Goal: Task Accomplishment & Management: Use online tool/utility

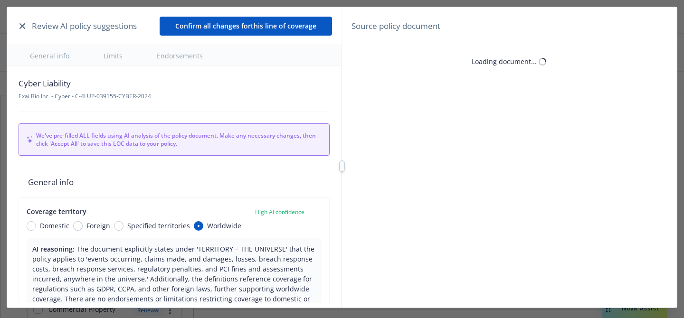
type textarea "x"
click at [22, 28] on icon "button" at bounding box center [22, 26] width 6 height 6
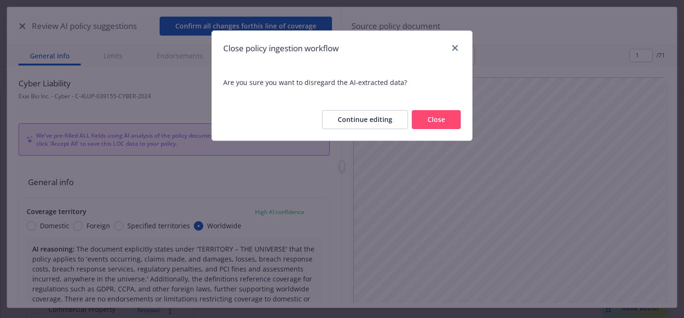
click at [430, 119] on button "Close" at bounding box center [436, 119] width 49 height 19
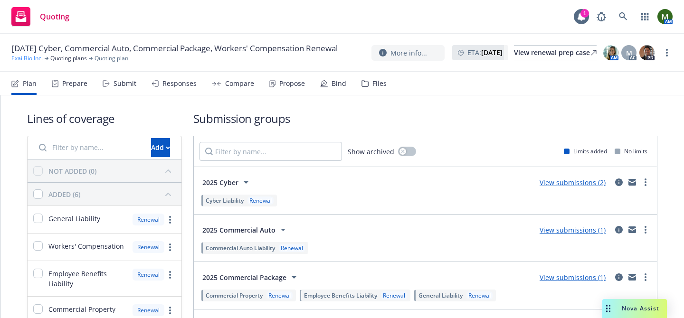
click at [16, 61] on link "Exai Bio Inc." at bounding box center [26, 58] width 31 height 9
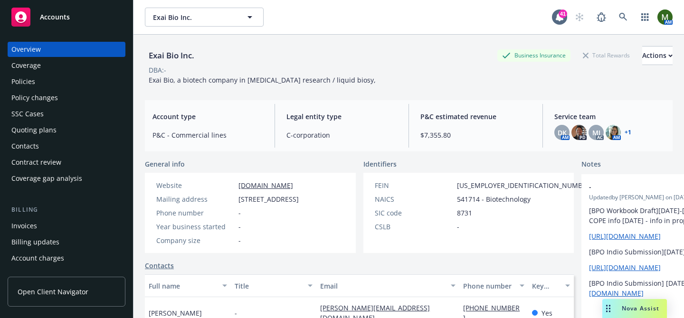
click at [52, 85] on div "Policies" at bounding box center [66, 81] width 110 height 15
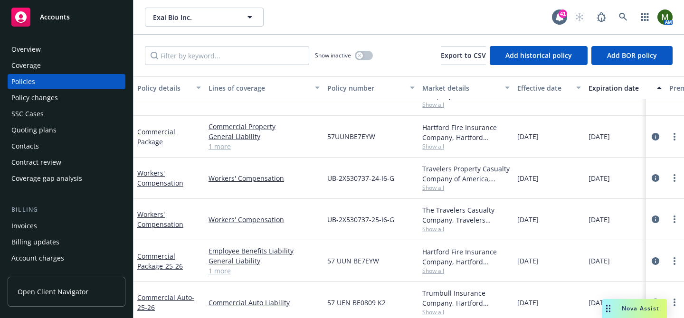
scroll to position [110, 0]
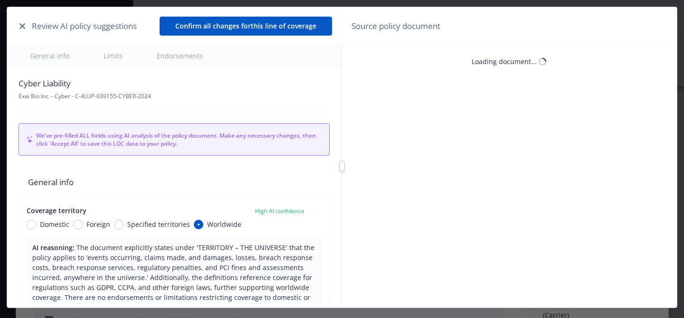
type textarea "x"
click at [21, 25] on icon "button" at bounding box center [22, 26] width 6 height 6
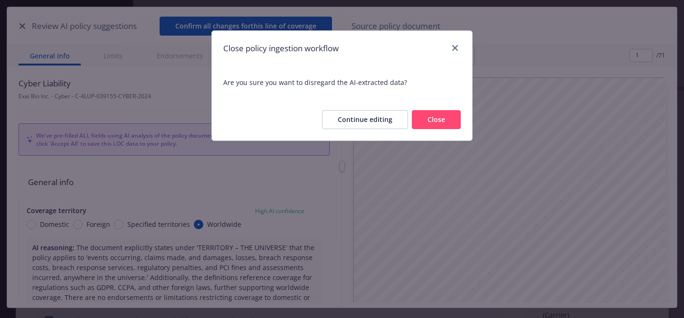
click at [419, 119] on button "Close" at bounding box center [436, 119] width 49 height 19
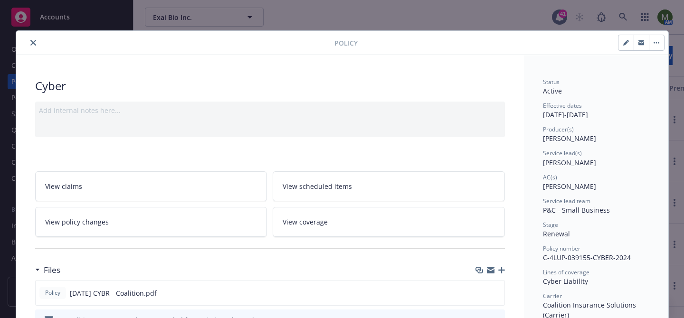
click at [34, 38] on button "close" at bounding box center [33, 42] width 11 height 11
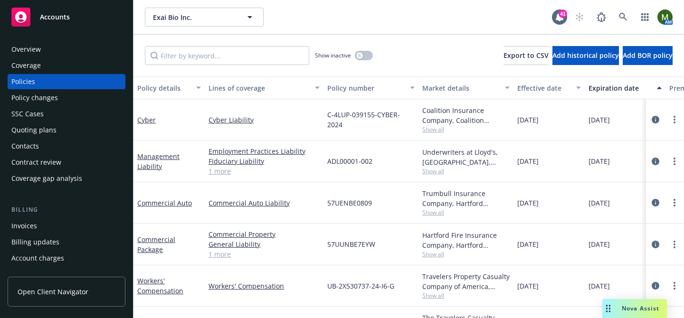
click at [61, 220] on div "Invoices" at bounding box center [66, 225] width 110 height 15
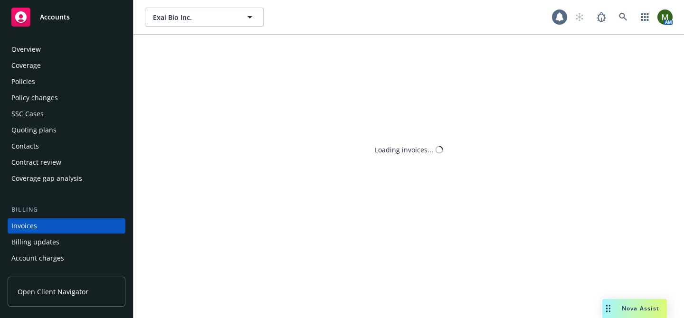
scroll to position [52, 0]
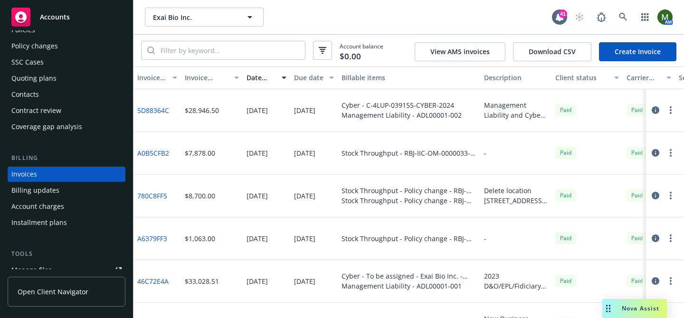
click at [606, 56] on link "Create Invoice" at bounding box center [637, 51] width 77 height 19
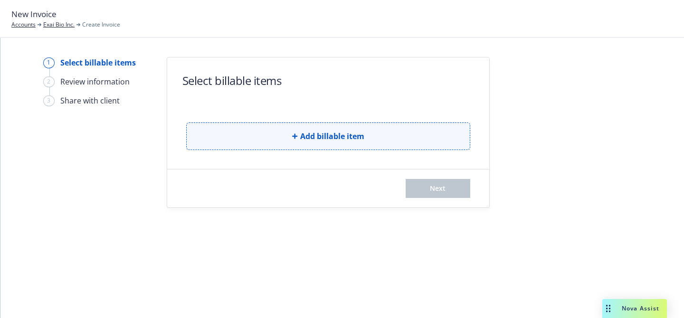
click at [237, 138] on button "Add billable item" at bounding box center [328, 137] width 284 height 28
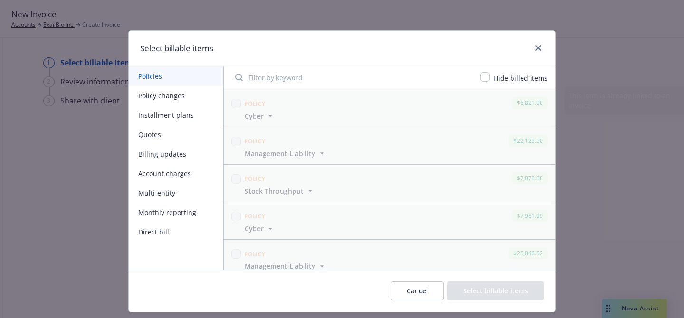
scroll to position [158, 0]
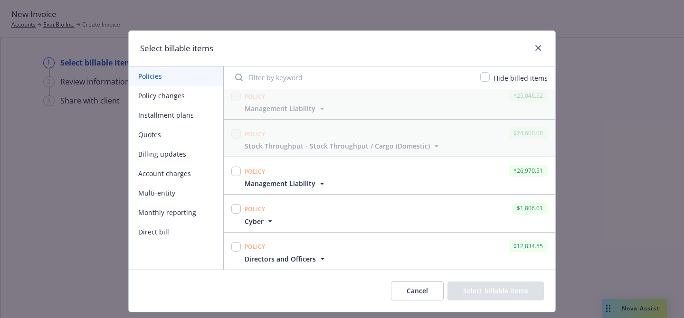
click at [267, 221] on icon "button" at bounding box center [269, 221] width 9 height 9
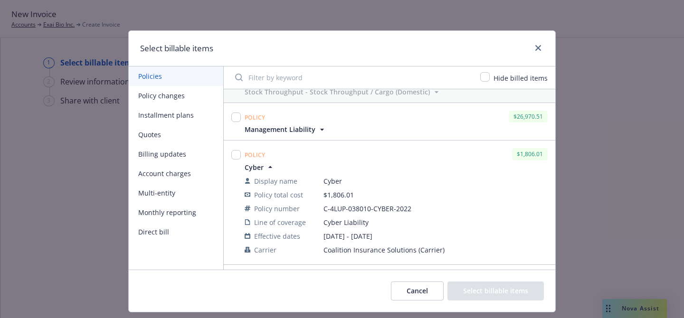
scroll to position [189, 0]
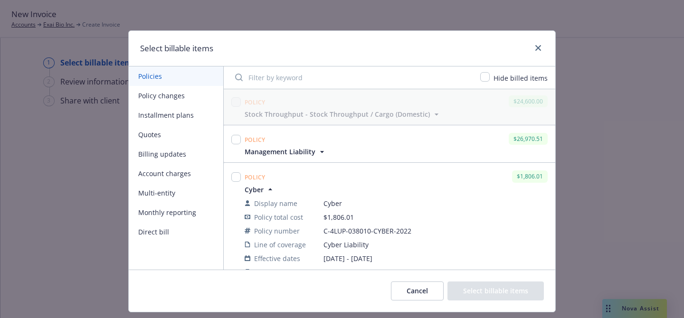
click at [314, 154] on span "Management Liability" at bounding box center [286, 152] width 82 height 10
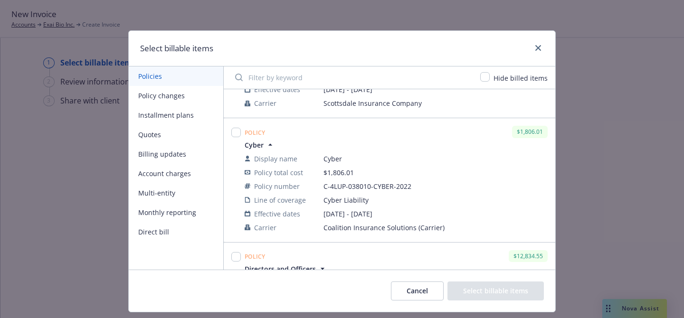
scroll to position [25, 0]
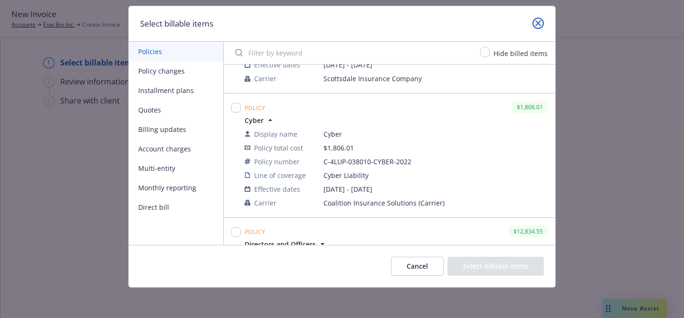
click at [536, 24] on icon "close" at bounding box center [538, 23] width 6 height 6
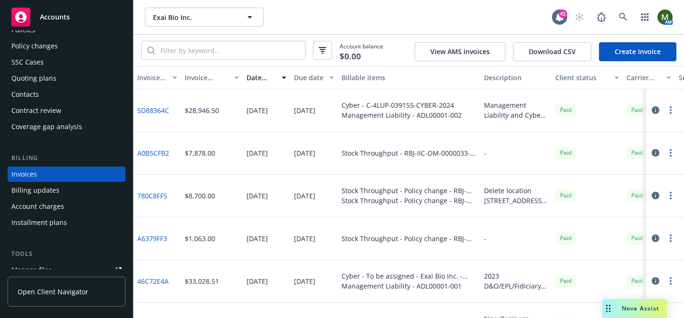
scroll to position [6, 0]
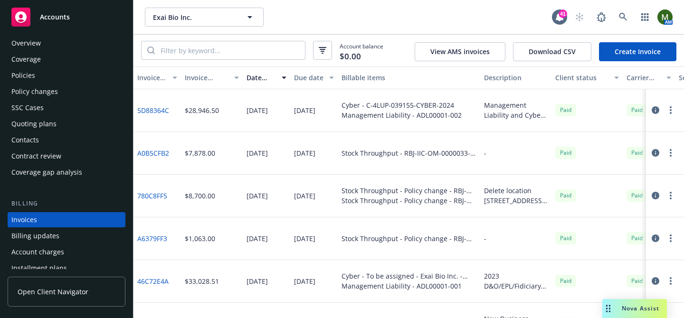
click at [50, 80] on div "Policies" at bounding box center [66, 75] width 110 height 15
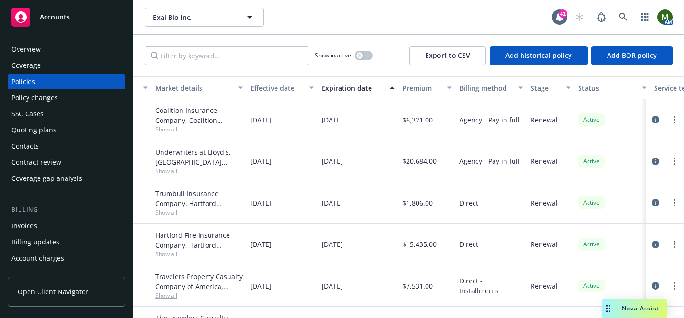
scroll to position [0, 268]
click at [73, 222] on div "Invoices" at bounding box center [66, 225] width 110 height 15
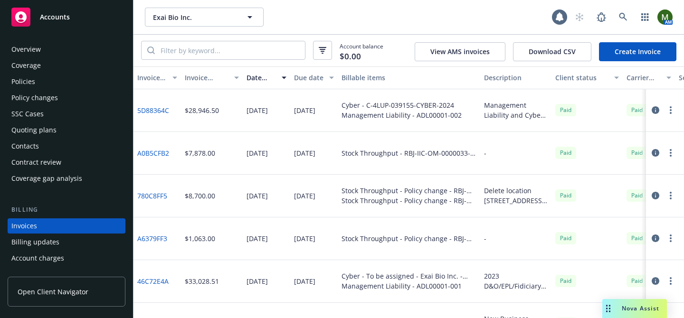
scroll to position [52, 0]
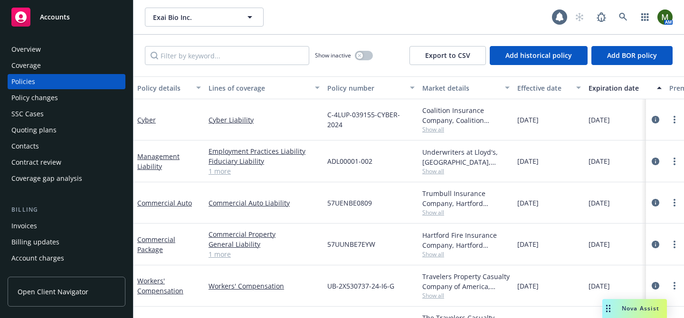
click at [66, 84] on div "Policies" at bounding box center [66, 81] width 110 height 15
click at [27, 229] on div "Invoices" at bounding box center [24, 225] width 26 height 15
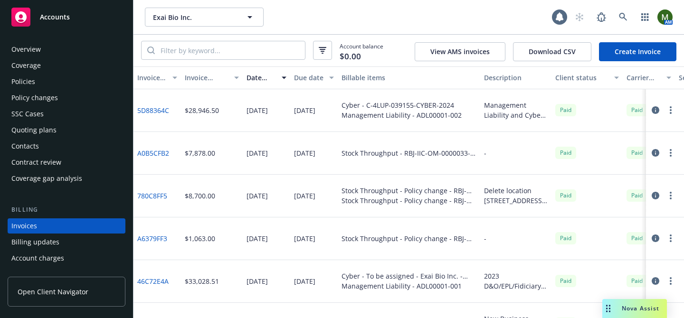
scroll to position [52, 0]
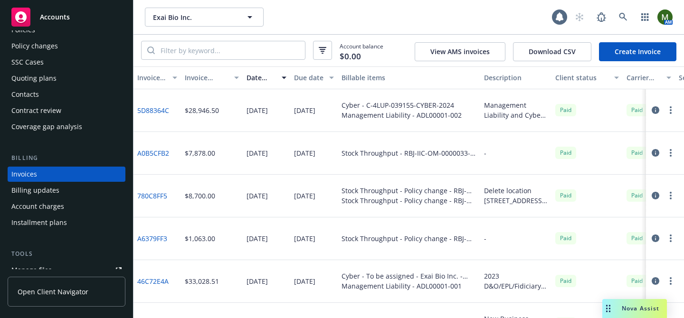
click at [637, 52] on link "Create Invoice" at bounding box center [637, 51] width 77 height 19
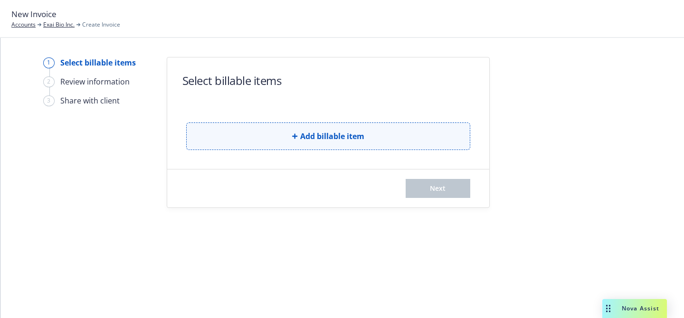
click at [254, 134] on button "Add billable item" at bounding box center [328, 137] width 284 height 28
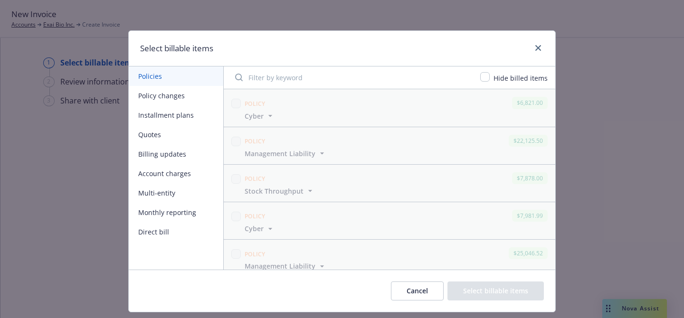
scroll to position [158, 0]
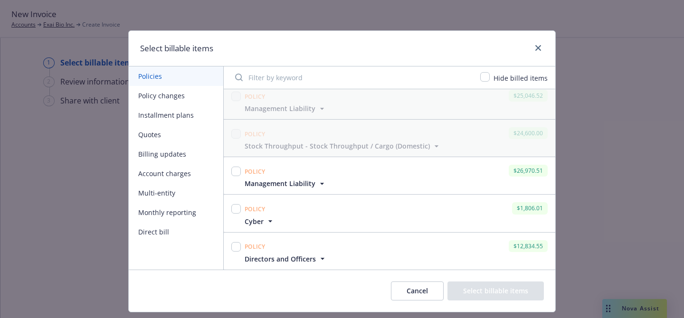
click at [318, 258] on icon "button" at bounding box center [322, 258] width 9 height 9
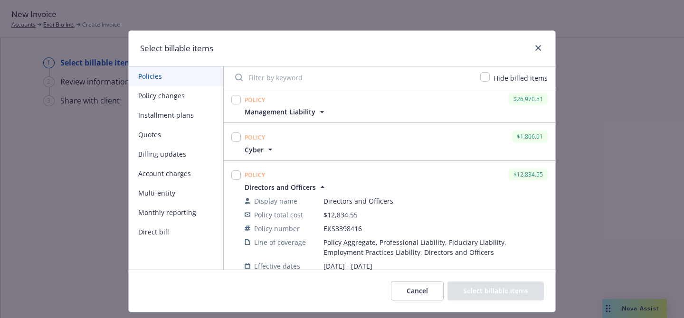
scroll to position [230, 0]
click at [321, 184] on icon "button" at bounding box center [322, 185] width 9 height 9
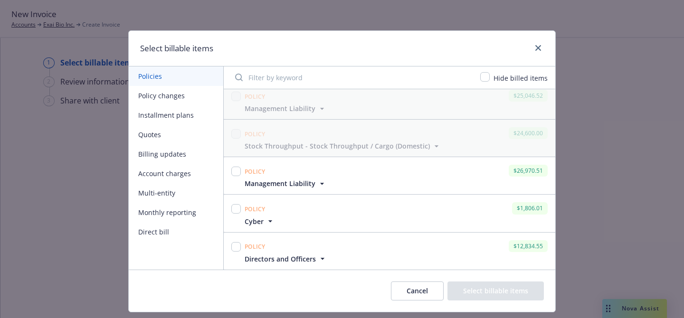
scroll to position [158, 0]
click at [534, 47] on link "close" at bounding box center [537, 47] width 11 height 11
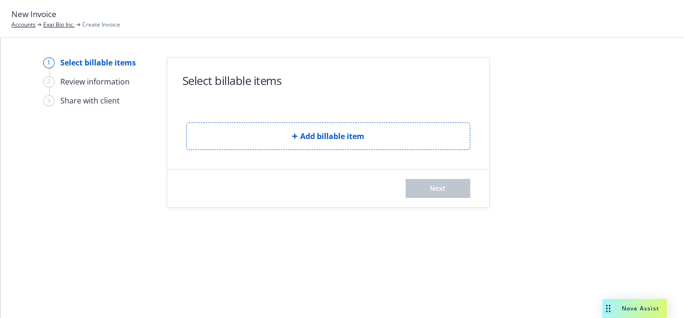
click at [577, 103] on div at bounding box center [575, 132] width 133 height 151
click at [58, 27] on link "Exai Bio Inc." at bounding box center [58, 24] width 31 height 9
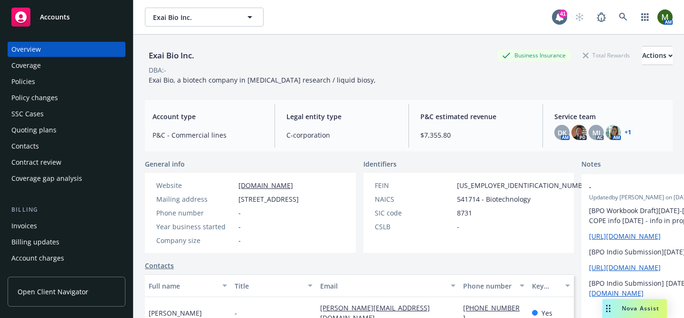
click at [39, 84] on div "Policies" at bounding box center [66, 81] width 110 height 15
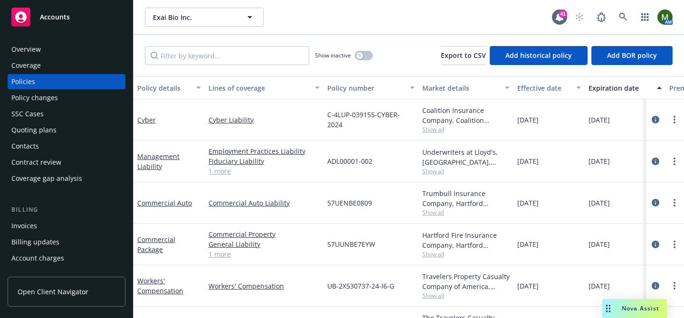
click at [31, 126] on div "Quoting plans" at bounding box center [33, 130] width 45 height 15
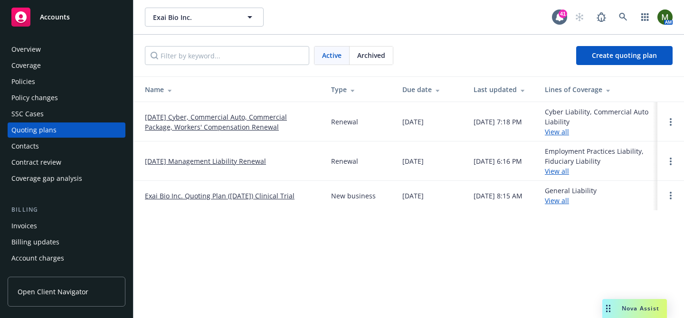
click at [34, 80] on div "Policies" at bounding box center [23, 81] width 24 height 15
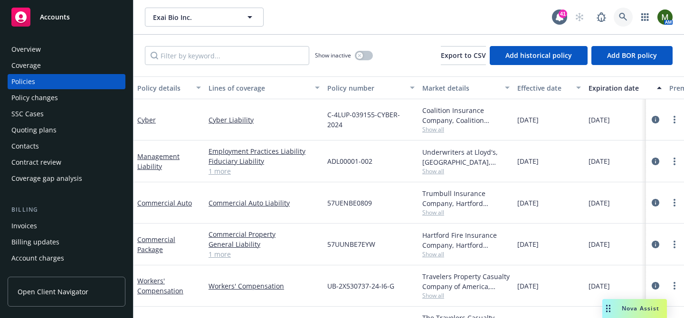
click at [620, 15] on icon at bounding box center [623, 17] width 9 height 9
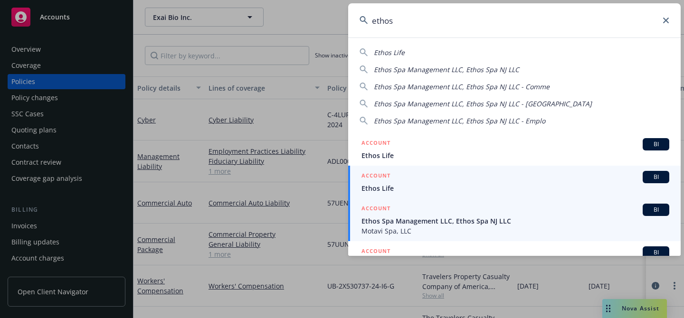
type input "ethos"
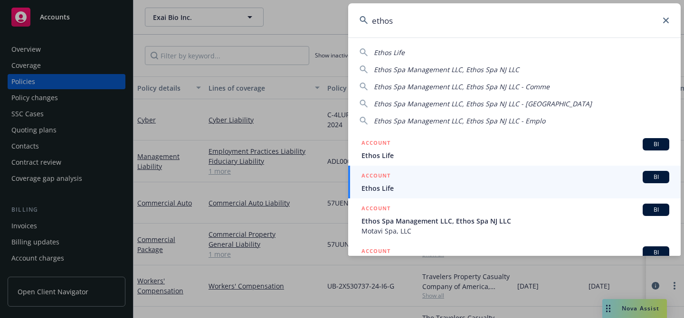
click at [397, 211] on div "ACCOUNT BI" at bounding box center [515, 210] width 308 height 12
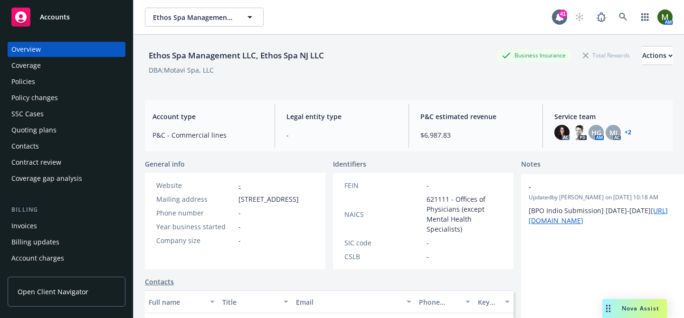
click at [38, 232] on div "Invoices" at bounding box center [66, 225] width 110 height 15
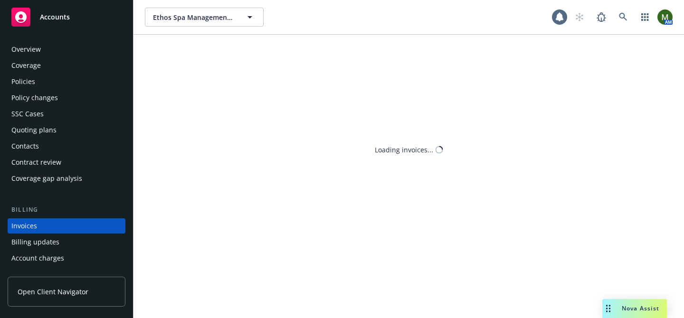
scroll to position [52, 0]
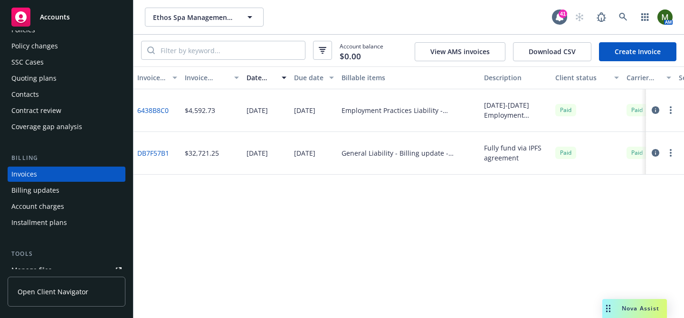
click at [615, 53] on link "Create Invoice" at bounding box center [637, 51] width 77 height 19
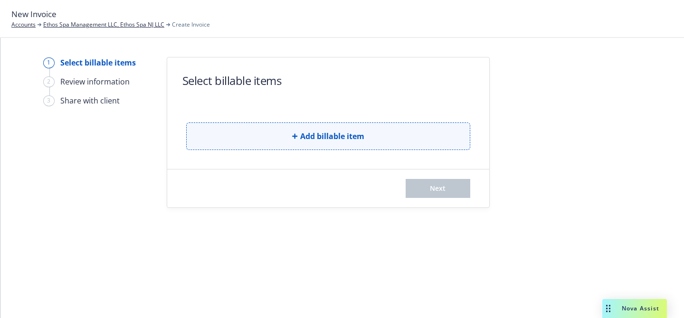
click at [253, 141] on button "Add billable item" at bounding box center [328, 137] width 284 height 28
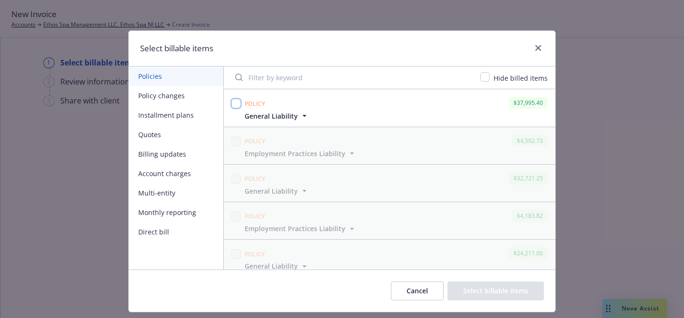
click at [236, 102] on input "checkbox" at bounding box center [235, 103] width 9 height 9
checkbox input "true"
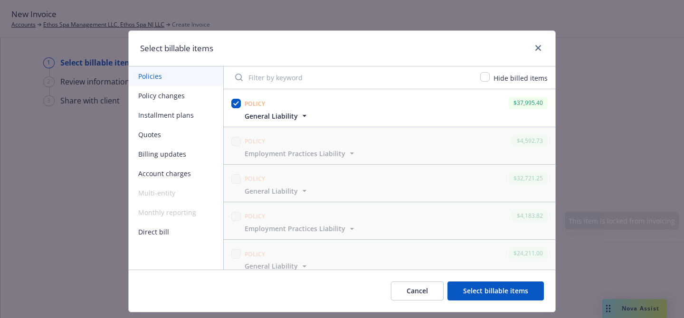
click at [476, 280] on div "Cancel Select billable items" at bounding box center [342, 291] width 426 height 42
click at [480, 294] on button "Select billable items" at bounding box center [495, 291] width 96 height 19
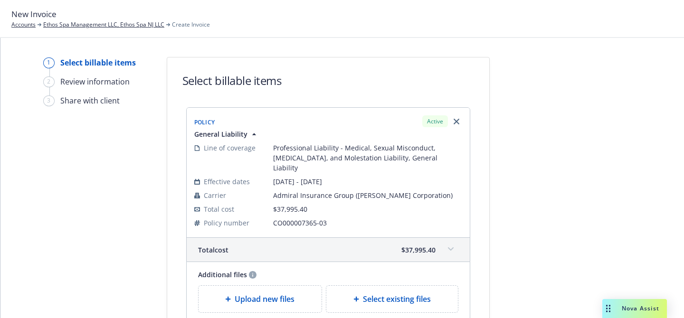
scroll to position [113, 0]
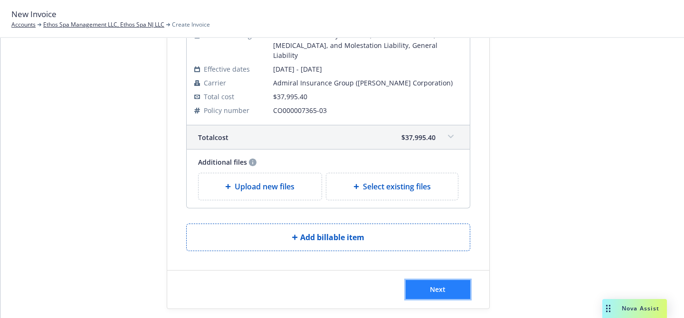
click at [444, 285] on span "Next" at bounding box center [438, 289] width 16 height 9
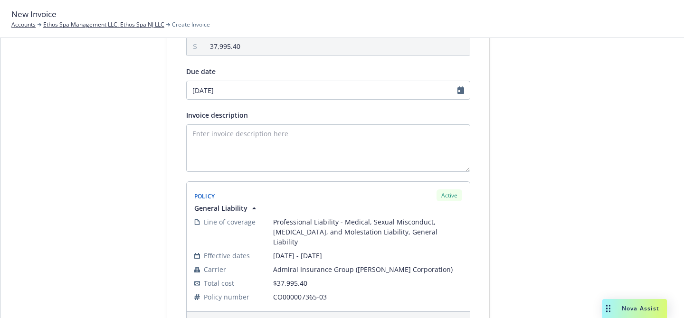
scroll to position [73, 0]
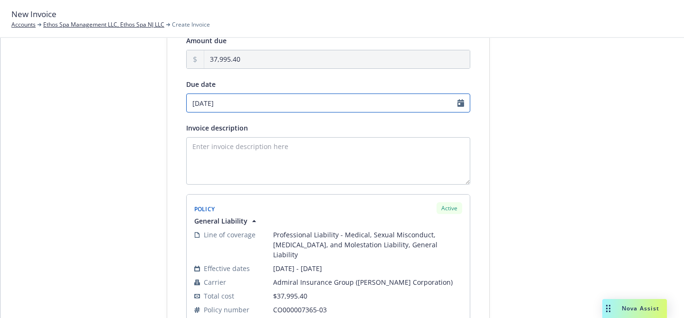
click at [299, 101] on input "10/01/2025" at bounding box center [328, 103] width 284 height 19
select select "October"
select select "2025"
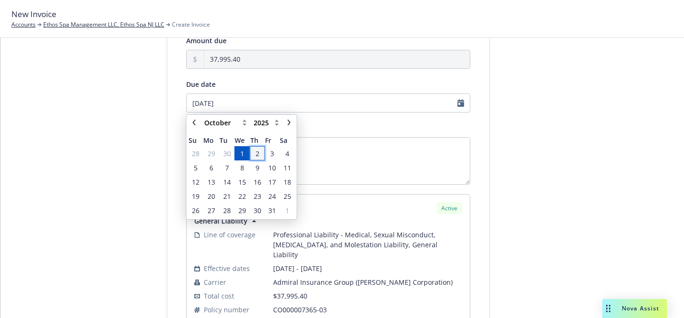
click at [256, 154] on span "2" at bounding box center [257, 154] width 4 height 10
type input "10/02/2025"
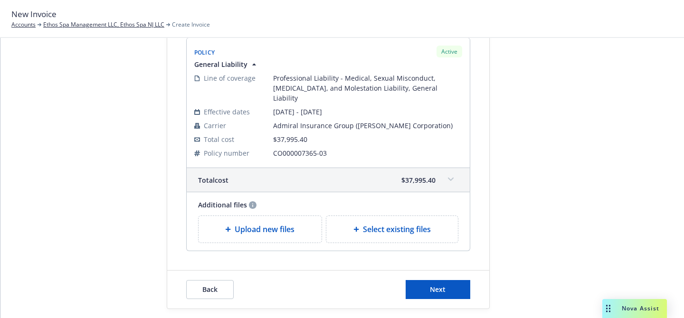
scroll to position [7, 0]
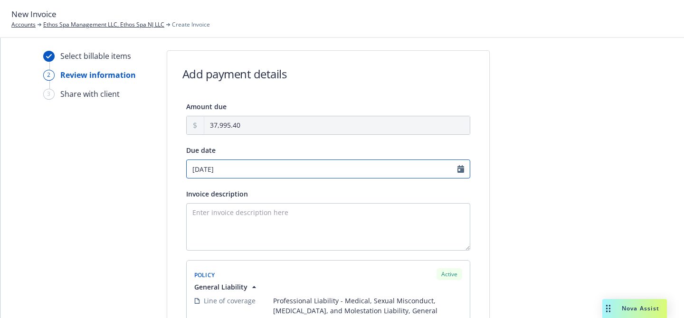
click at [342, 173] on input "10/02/2025" at bounding box center [328, 169] width 284 height 19
select select "October"
select select "2025"
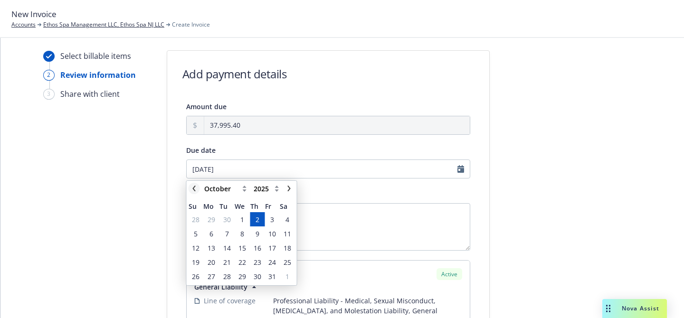
click at [198, 187] on link "chevronLeft" at bounding box center [194, 188] width 11 height 11
select select "September"
click at [258, 249] on span "18" at bounding box center [258, 248] width 8 height 10
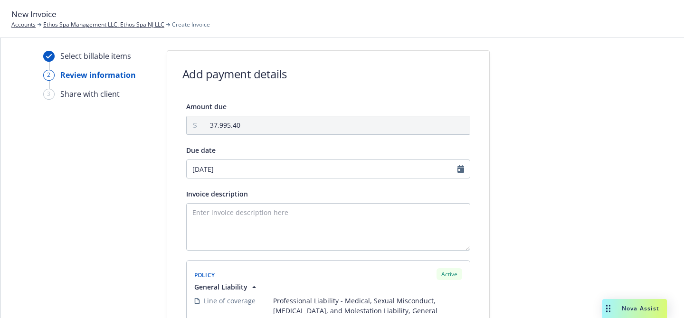
type input "09/18/2025"
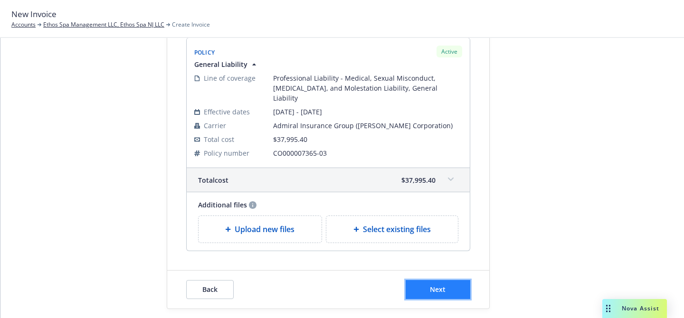
click at [443, 285] on span "Next" at bounding box center [438, 289] width 16 height 9
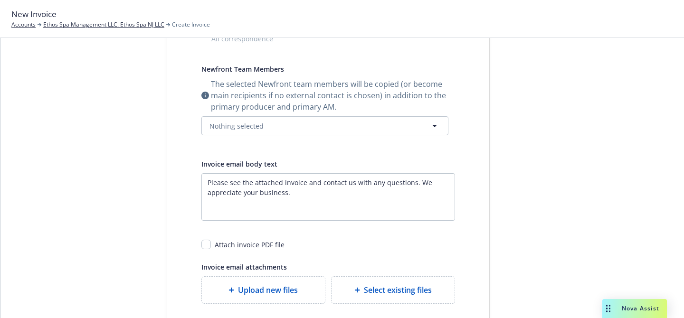
scroll to position [0, 0]
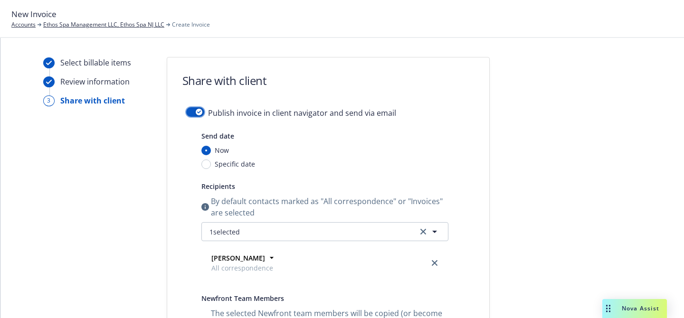
click at [194, 115] on button "button" at bounding box center [195, 111] width 18 height 9
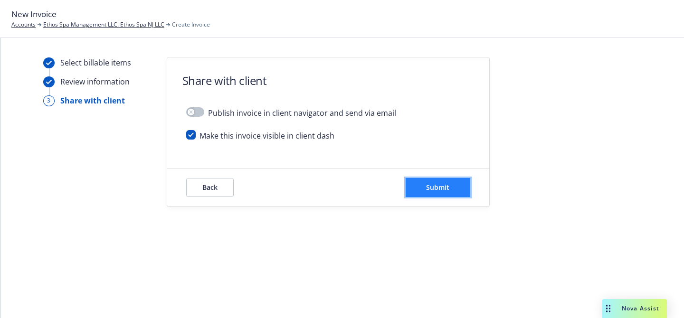
click at [425, 184] on button "Submit" at bounding box center [438, 187] width 65 height 19
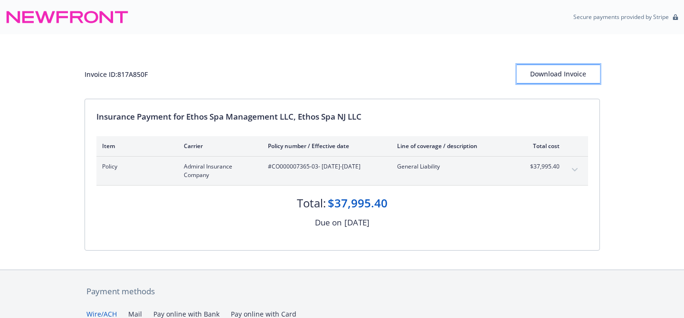
click at [579, 68] on div "Download Invoice" at bounding box center [558, 74] width 83 height 18
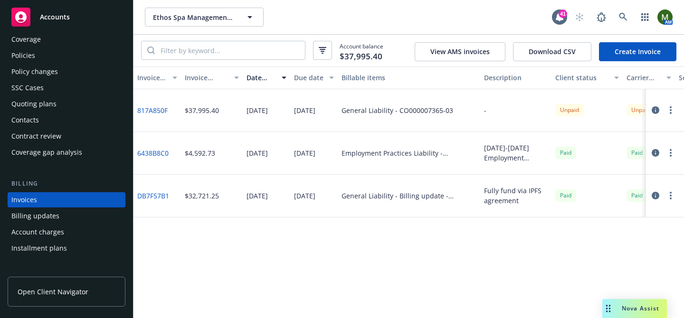
scroll to position [9, 0]
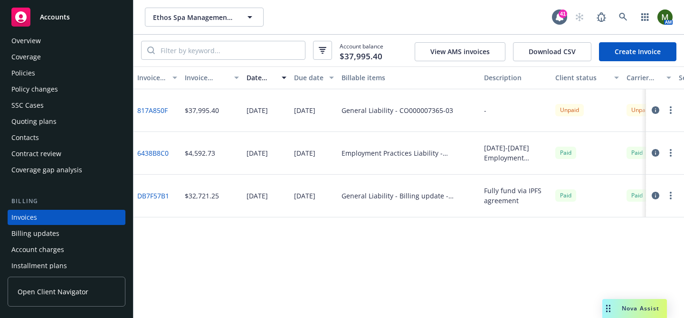
click at [61, 57] on div "Coverage" at bounding box center [66, 56] width 110 height 15
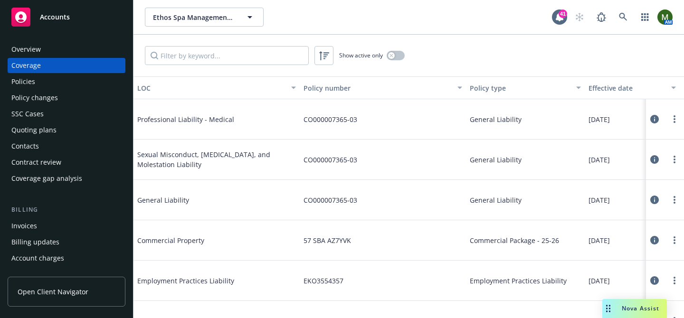
click at [25, 76] on div "Policies" at bounding box center [23, 81] width 24 height 15
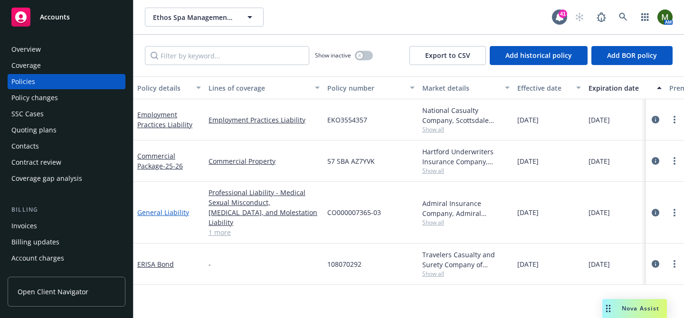
click at [167, 208] on link "General Liability" at bounding box center [163, 212] width 52 height 9
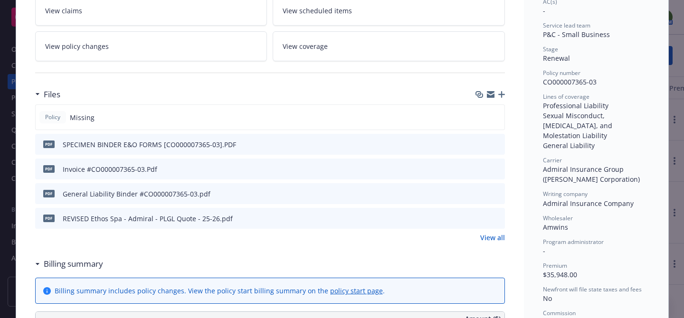
scroll to position [177, 0]
click at [479, 167] on icon "download file" at bounding box center [480, 168] width 8 height 8
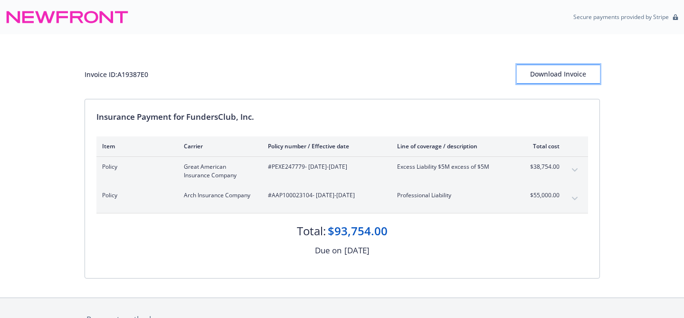
click at [538, 71] on div "Download Invoice" at bounding box center [558, 74] width 83 height 18
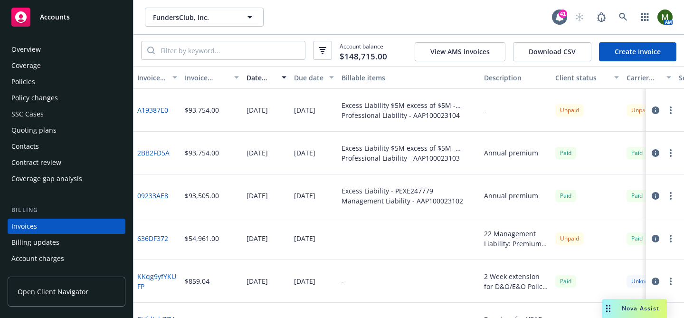
scroll to position [52, 0]
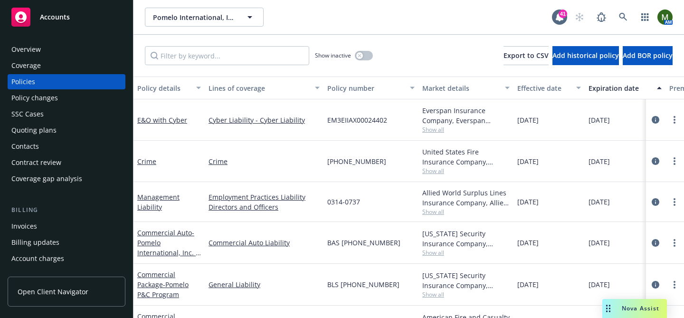
click at [618, 7] on div "Pomelo International, Inc. Pomelo International, Inc. 41 AM" at bounding box center [408, 17] width 550 height 34
click at [622, 15] on icon at bounding box center [623, 17] width 9 height 9
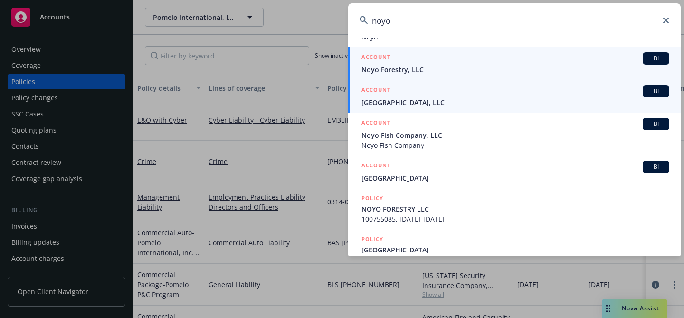
scroll to position [132, 0]
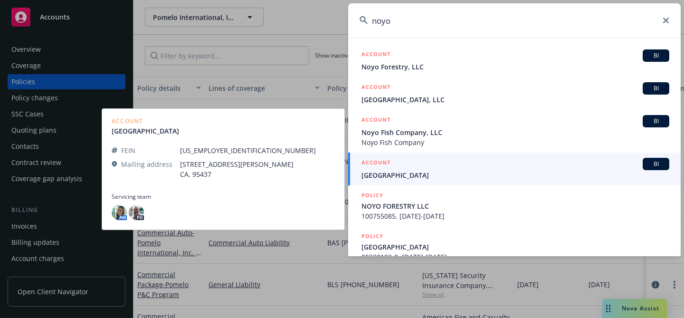
type input "noyo"
click at [414, 162] on div "ACCOUNT BI" at bounding box center [515, 164] width 308 height 12
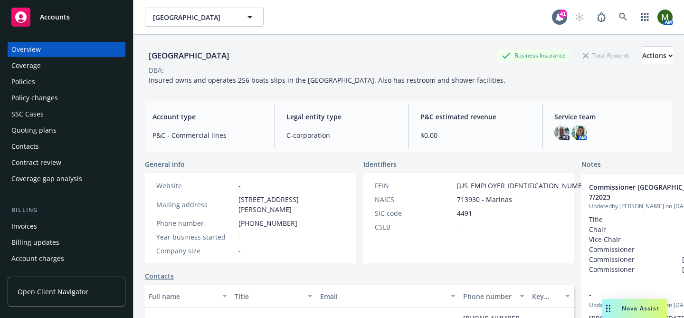
click at [51, 82] on div "Policies" at bounding box center [66, 81] width 110 height 15
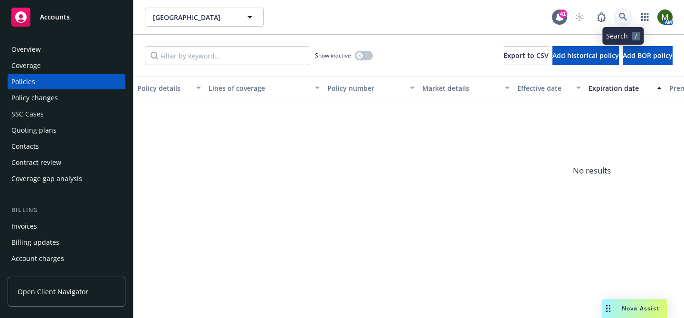
click at [622, 16] on icon at bounding box center [623, 17] width 9 height 9
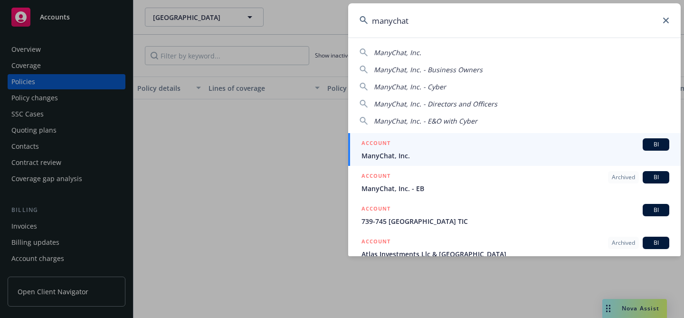
type input "manychat"
click at [400, 146] on div "ACCOUNT BI" at bounding box center [515, 144] width 308 height 12
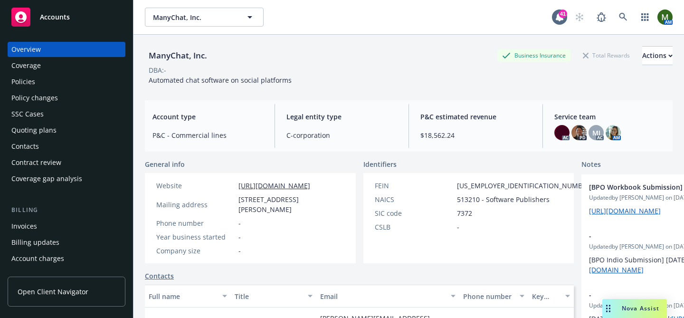
click at [80, 86] on div "Policies" at bounding box center [66, 81] width 110 height 15
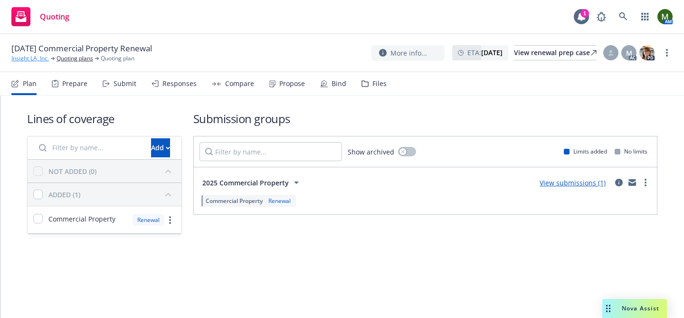
click at [33, 60] on link "Insight LA, Inc." at bounding box center [30, 58] width 38 height 9
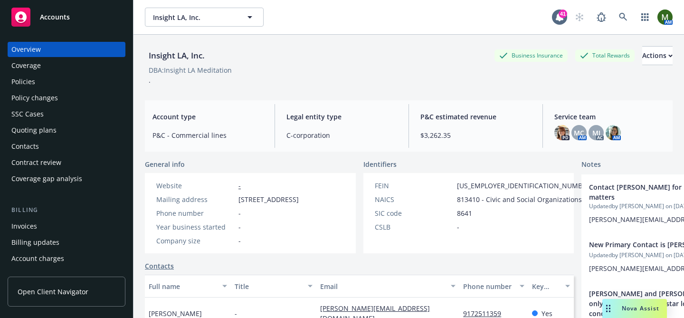
click at [165, 55] on div "Insight LA, Inc." at bounding box center [177, 55] width 64 height 12
copy div "Insight LA, Inc."
click at [65, 79] on div "Policies" at bounding box center [66, 81] width 110 height 15
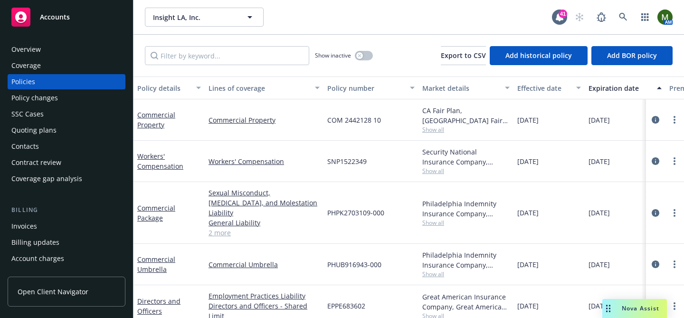
click at [64, 130] on div "Quoting plans" at bounding box center [66, 130] width 110 height 15
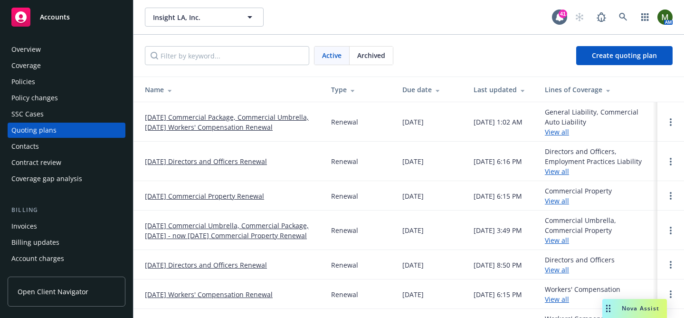
click at [229, 192] on link "10/17/25 Commercial Property Renewal" at bounding box center [204, 196] width 119 height 10
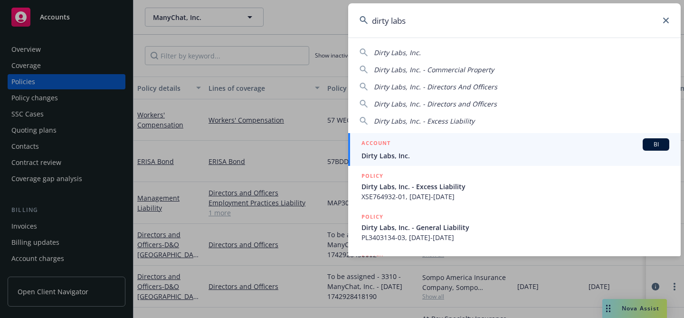
type input "dirty labs"
click at [378, 142] on h5 "ACCOUNT" at bounding box center [375, 143] width 29 height 11
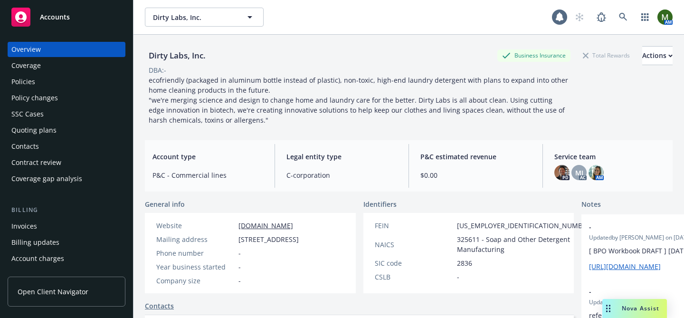
click at [58, 80] on div "Policies" at bounding box center [66, 81] width 110 height 15
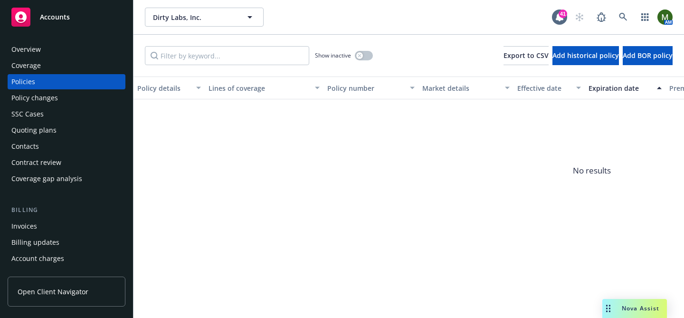
click at [36, 229] on div "Invoices" at bounding box center [24, 225] width 26 height 15
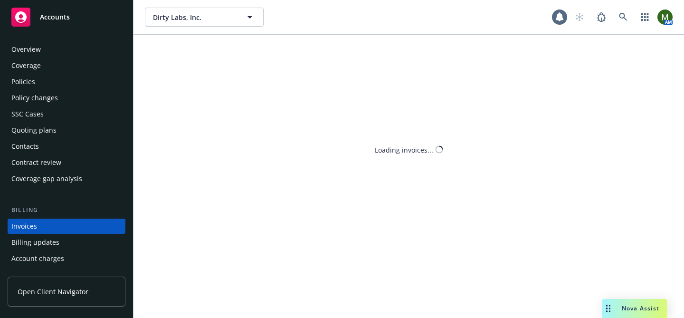
scroll to position [52, 0]
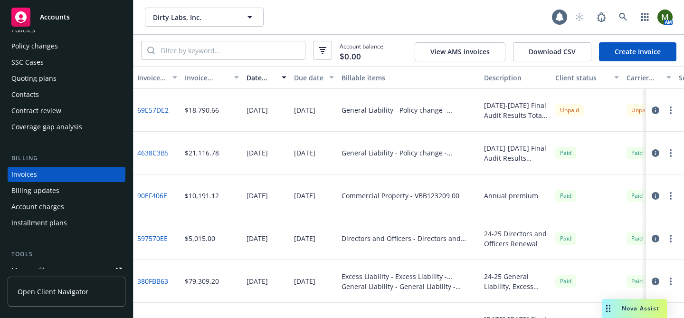
click at [670, 111] on icon "button" at bounding box center [671, 110] width 2 height 8
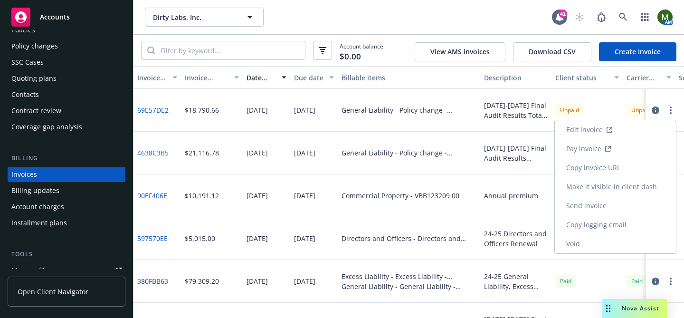
click at [603, 183] on link "Make it visible in client dash" at bounding box center [615, 186] width 121 height 19
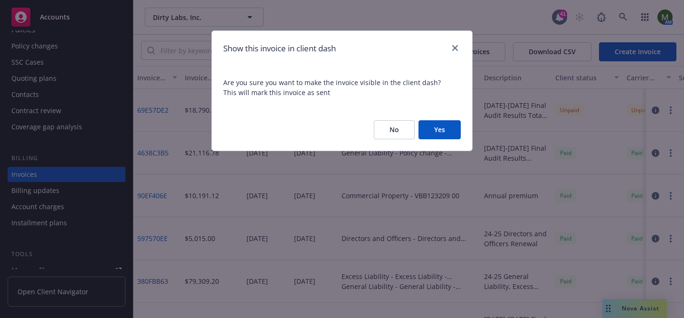
click at [434, 128] on button "Yes" at bounding box center [439, 129] width 42 height 19
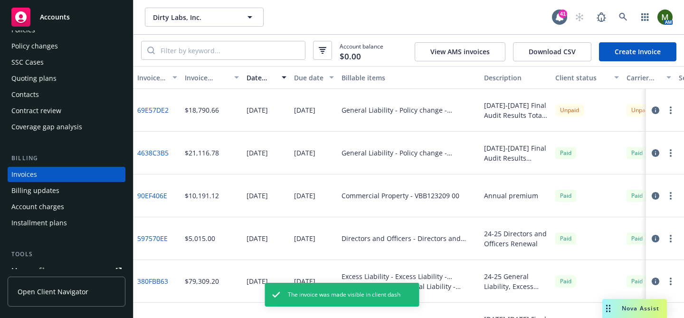
click at [152, 108] on link "69E57DE2" at bounding box center [152, 110] width 31 height 10
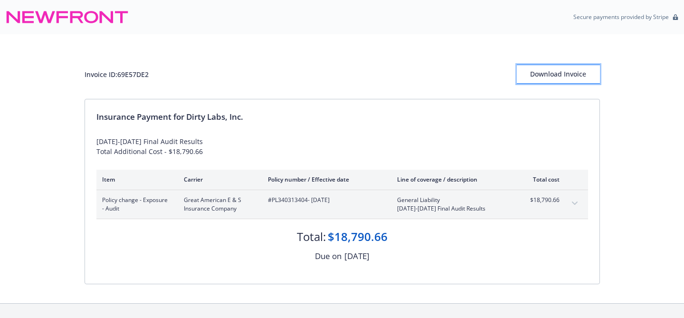
click at [546, 77] on div "Download Invoice" at bounding box center [558, 74] width 83 height 18
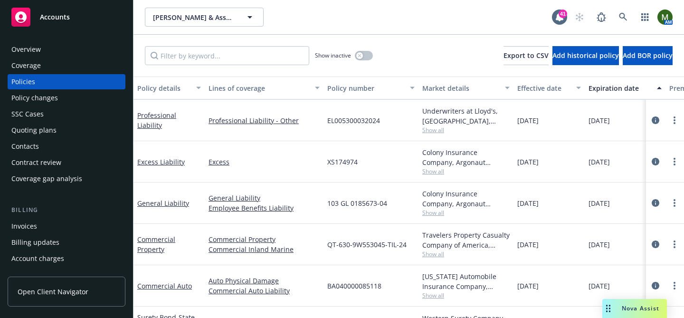
scroll to position [52, 0]
click at [359, 55] on icon "button" at bounding box center [359, 55] width 3 height 3
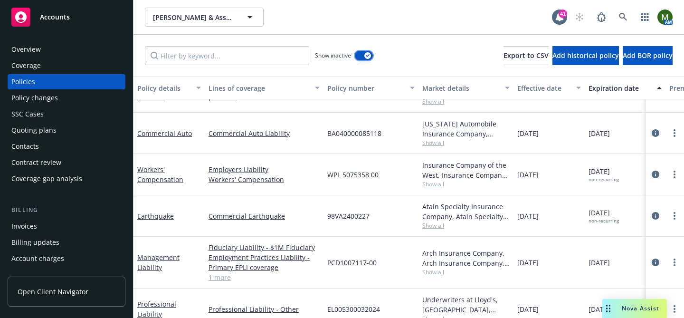
scroll to position [1886, 0]
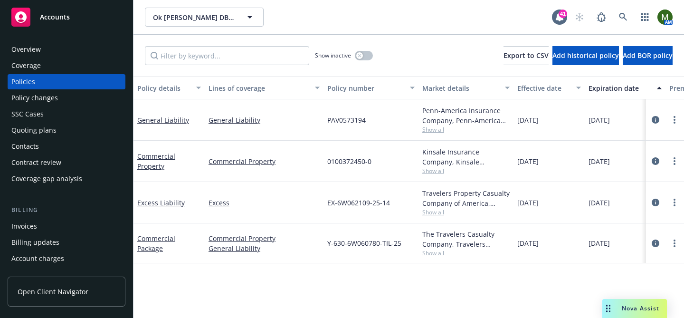
click at [57, 221] on div "Invoices" at bounding box center [66, 225] width 110 height 15
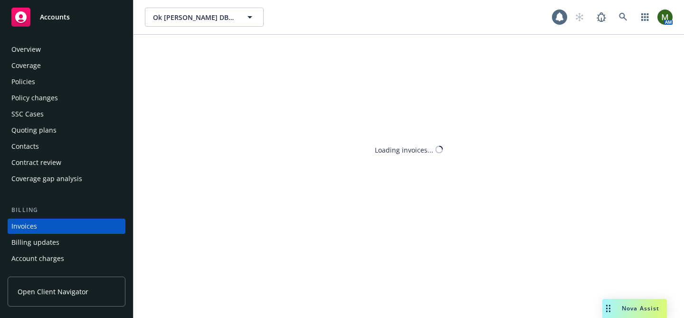
scroll to position [52, 0]
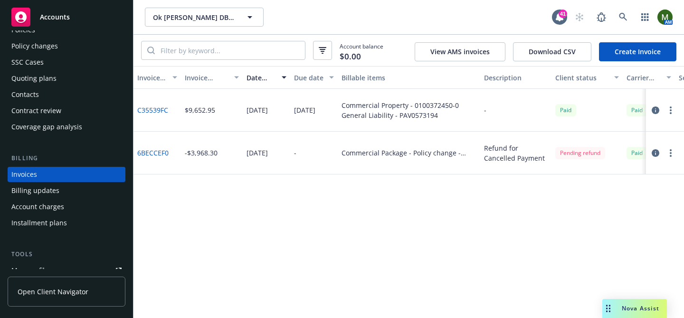
click at [615, 53] on link "Create Invoice" at bounding box center [637, 51] width 77 height 19
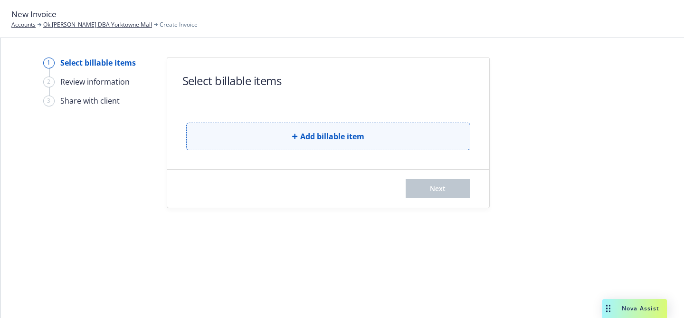
click at [341, 132] on span "Add billable item" at bounding box center [332, 136] width 64 height 11
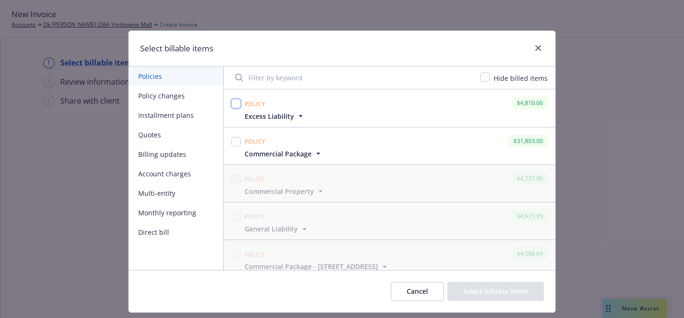
click at [237, 103] on input "checkbox" at bounding box center [235, 103] width 9 height 9
checkbox input "true"
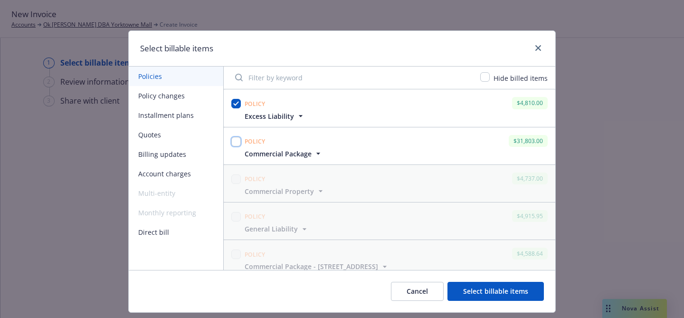
click at [234, 142] on input "checkbox" at bounding box center [235, 141] width 9 height 9
checkbox input "true"
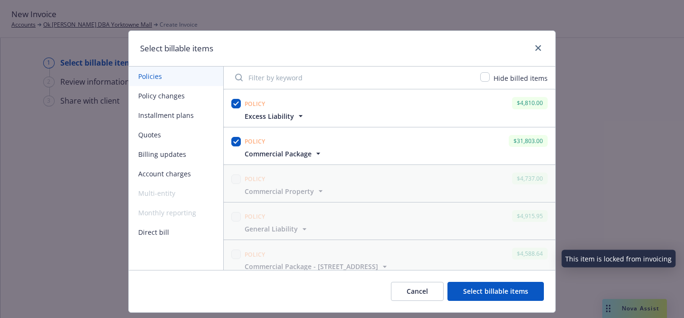
click at [493, 288] on button "Select billable items" at bounding box center [495, 291] width 96 height 19
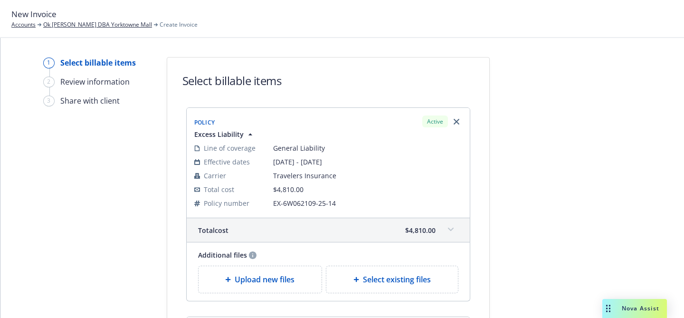
scroll to position [312, 0]
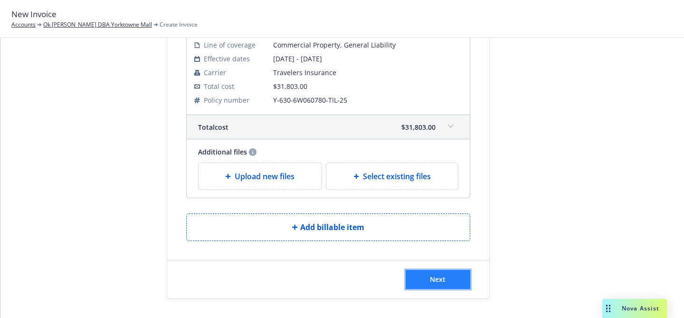
click at [433, 276] on span "Next" at bounding box center [438, 278] width 16 height 9
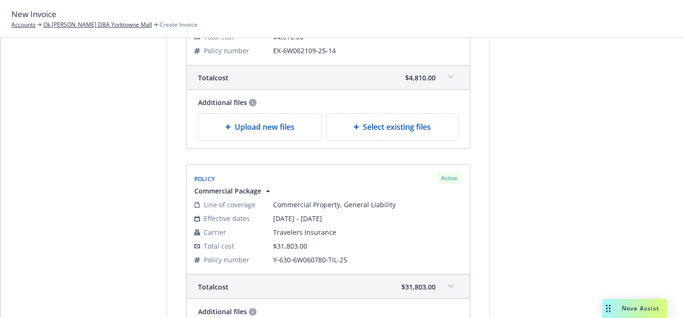
scroll to position [0, 0]
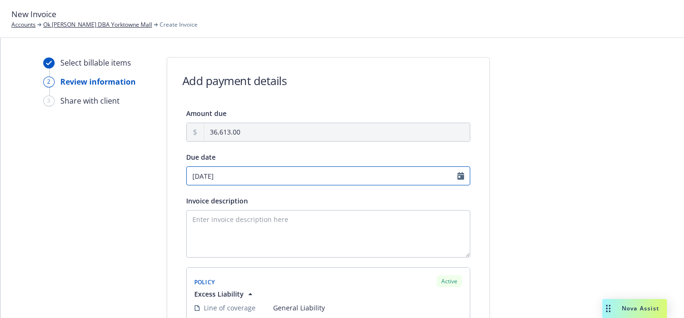
click at [244, 174] on input "10/01/2025" at bounding box center [328, 175] width 284 height 19
select select "October"
select select "2025"
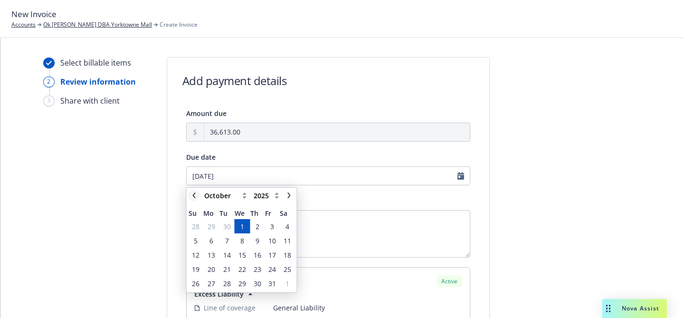
click at [196, 196] on icon "chevronLeft" at bounding box center [194, 195] width 6 height 6
select select "September"
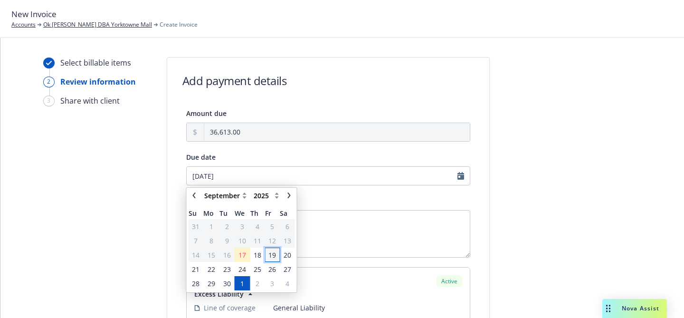
click at [273, 255] on span "19" at bounding box center [272, 255] width 8 height 10
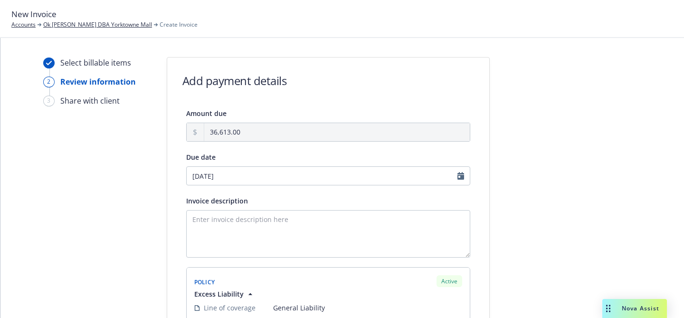
type input "[DATE]"
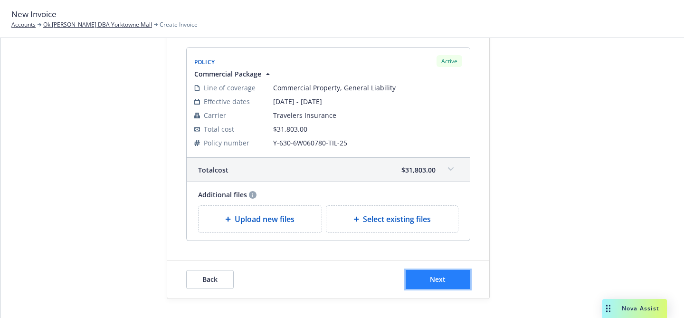
click at [447, 278] on button "Next" at bounding box center [438, 279] width 65 height 19
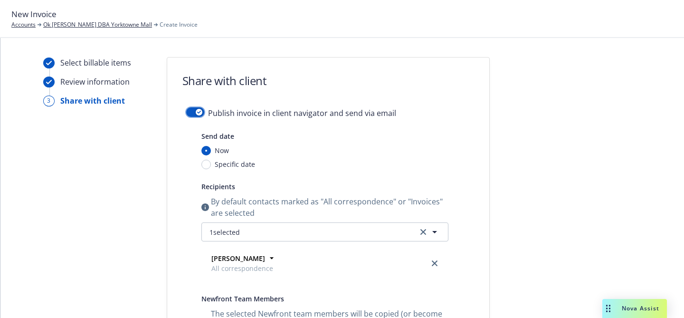
click at [191, 112] on button "button" at bounding box center [195, 111] width 18 height 9
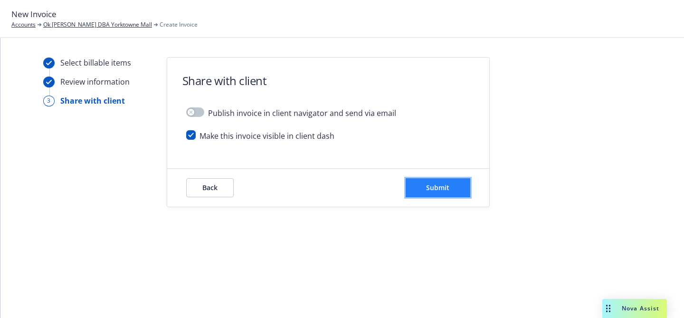
click at [442, 182] on button "Submit" at bounding box center [438, 187] width 65 height 19
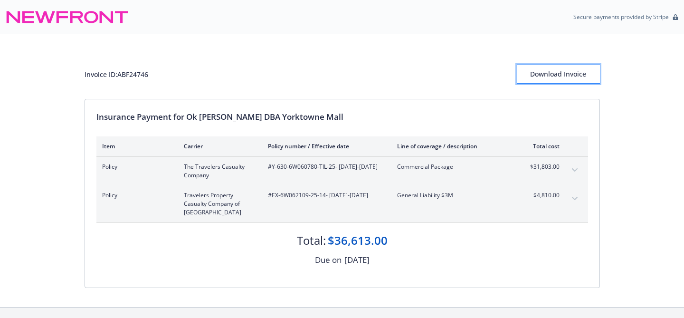
click at [561, 69] on div "Download Invoice" at bounding box center [558, 74] width 83 height 18
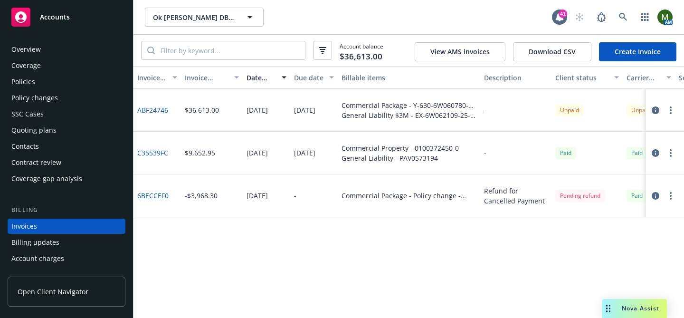
click at [49, 85] on div "Policies" at bounding box center [66, 81] width 110 height 15
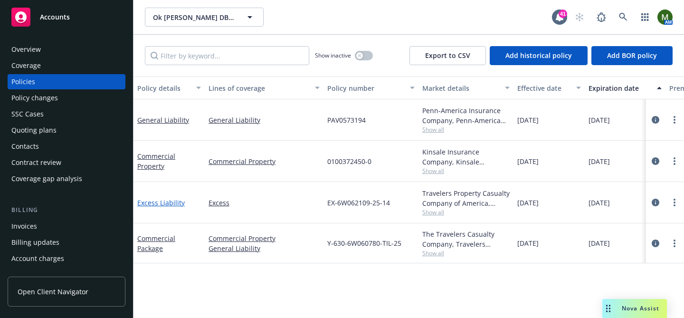
click at [159, 203] on link "Excess Liability" at bounding box center [160, 202] width 47 height 9
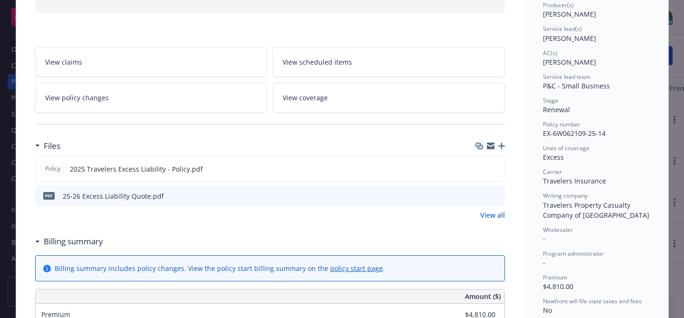
scroll to position [136, 0]
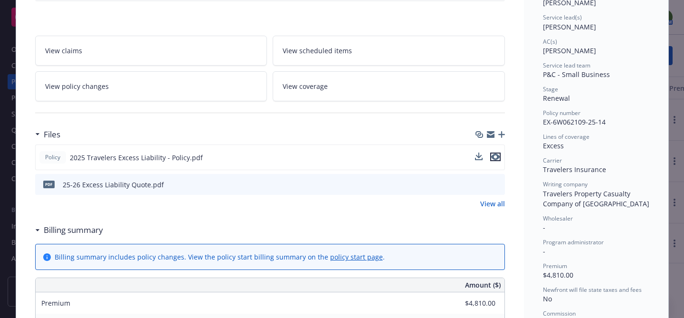
click at [494, 155] on icon "preview file" at bounding box center [495, 156] width 9 height 7
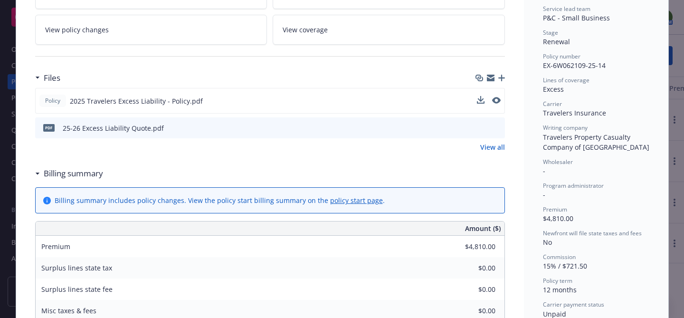
scroll to position [0, 0]
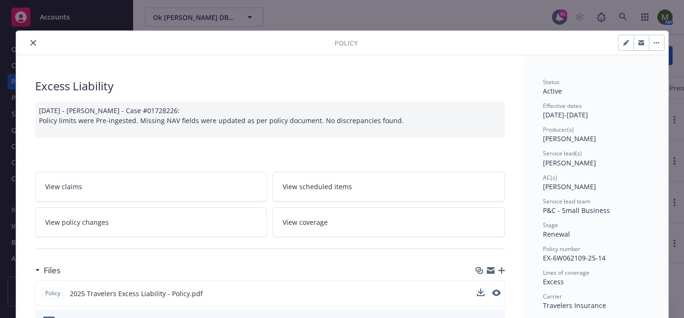
click at [38, 42] on button "close" at bounding box center [33, 42] width 11 height 11
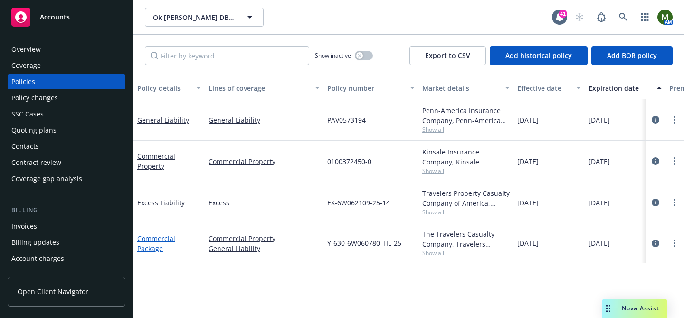
click at [156, 236] on link "Commercial Package" at bounding box center [156, 243] width 38 height 19
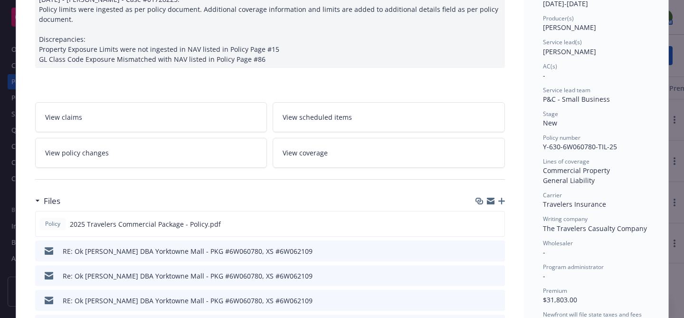
scroll to position [121, 0]
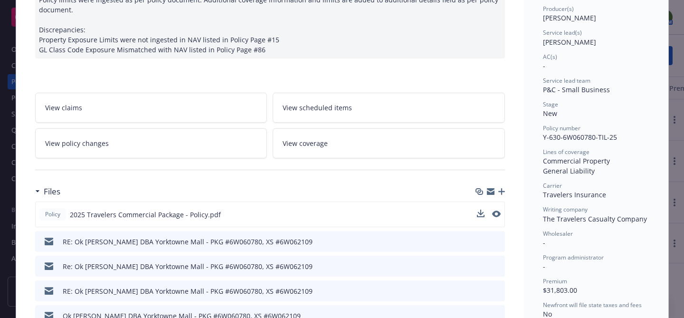
click at [503, 215] on div "Policy 2025 Travelers Commercial Package - Policy.pdf" at bounding box center [270, 214] width 470 height 26
click at [502, 215] on div "Policy 2025 Travelers Commercial Package - Policy.pdf" at bounding box center [270, 214] width 470 height 26
click at [496, 215] on icon "preview file" at bounding box center [495, 213] width 9 height 7
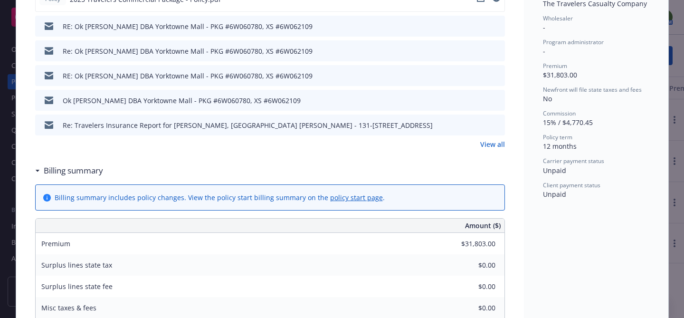
scroll to position [335, 0]
click at [482, 147] on link "View all" at bounding box center [492, 145] width 25 height 10
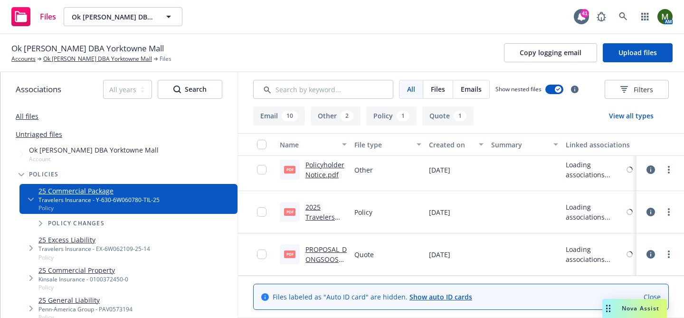
scroll to position [467, 0]
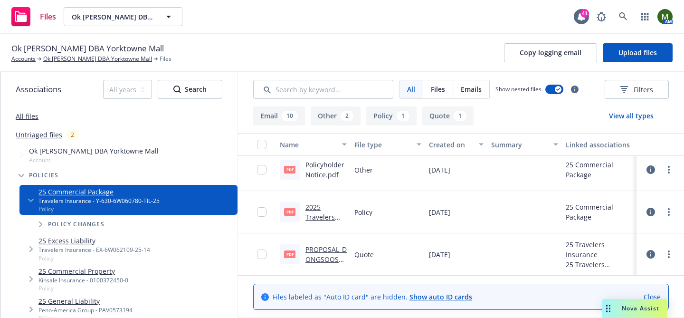
click at [328, 247] on link "PROPOSAL_DONGSOOSHINOKJOSHIN.pdf" at bounding box center [325, 264] width 41 height 39
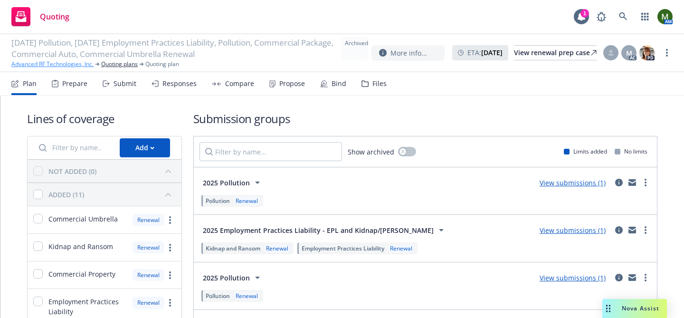
click at [71, 68] on link "Advanced RF Technologies, Inc." at bounding box center [52, 64] width 82 height 9
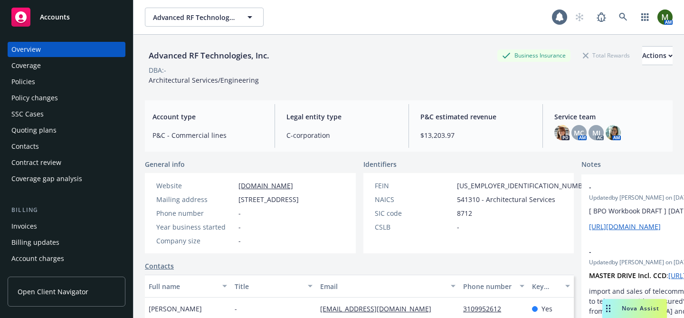
click at [55, 80] on div "Policies" at bounding box center [66, 81] width 110 height 15
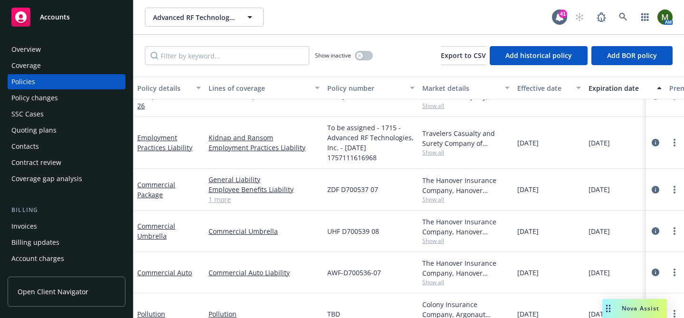
scroll to position [155, 0]
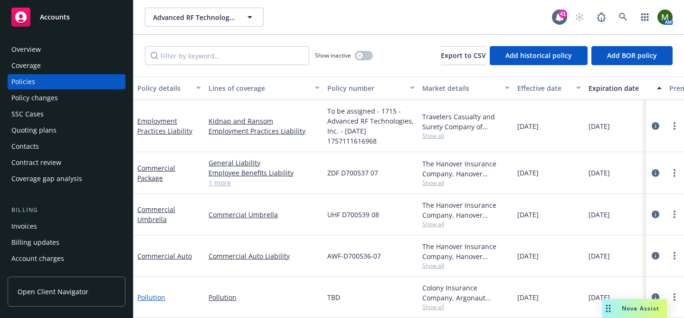
click at [156, 297] on link "Pollution" at bounding box center [151, 297] width 28 height 9
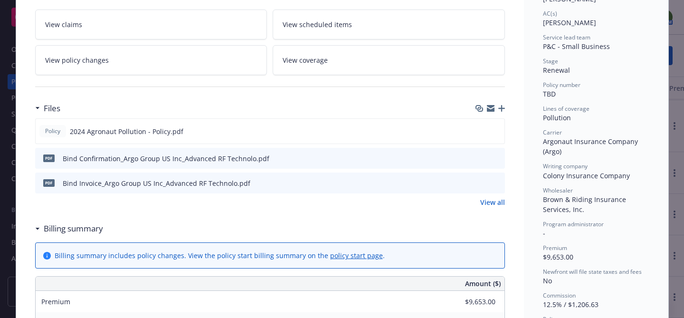
scroll to position [167, 0]
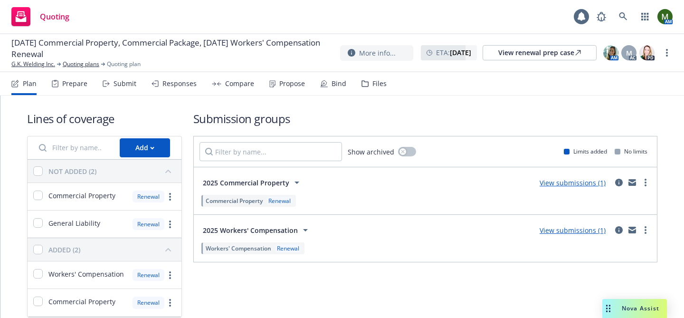
click at [175, 84] on div "Responses" at bounding box center [179, 84] width 34 height 8
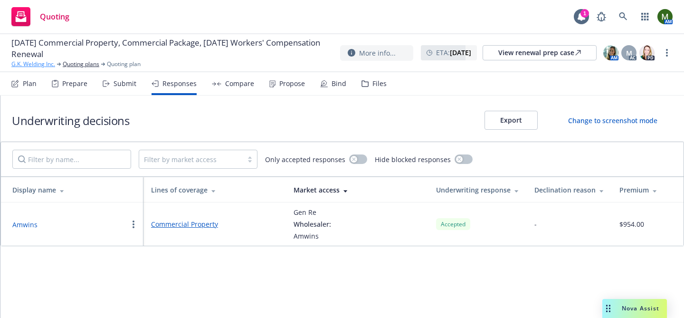
click at [45, 64] on link "G.K. Welding Inc." at bounding box center [33, 64] width 44 height 9
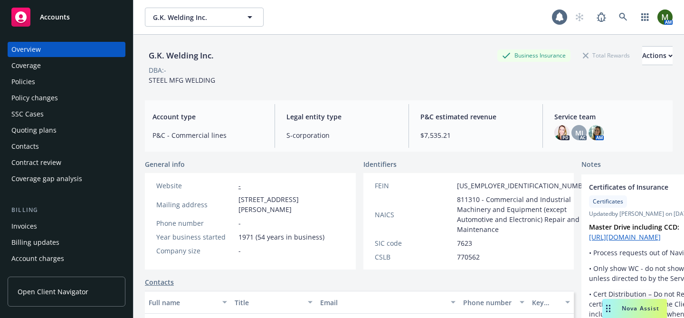
click at [46, 84] on div "Policies" at bounding box center [66, 81] width 110 height 15
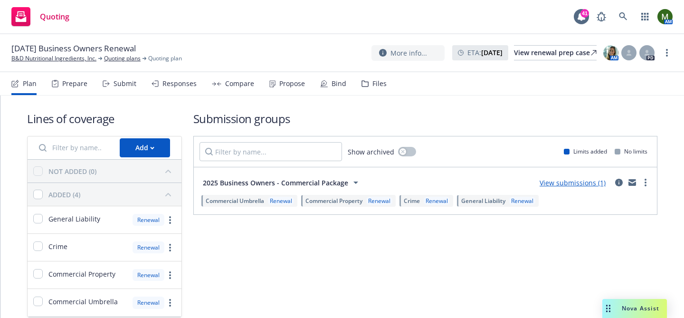
click at [176, 89] on div "Responses" at bounding box center [173, 83] width 45 height 23
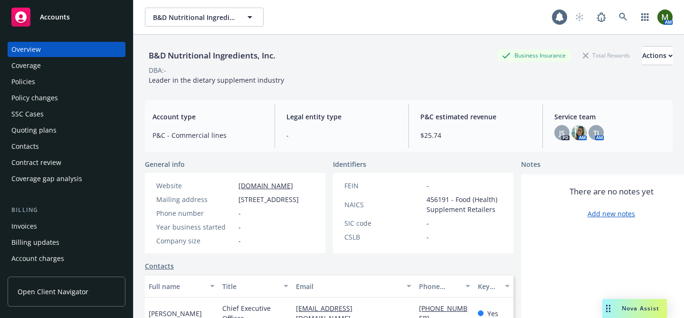
click at [85, 79] on div "Policies" at bounding box center [66, 81] width 110 height 15
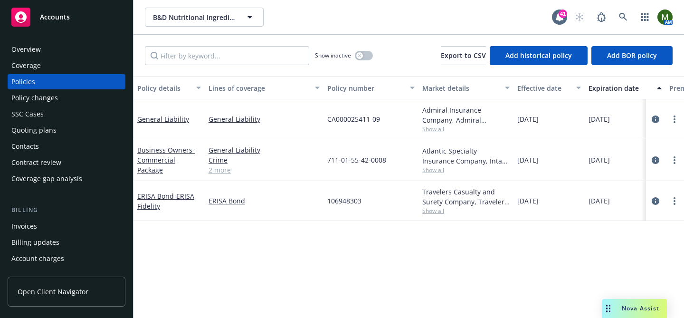
click at [69, 125] on div "Quoting plans" at bounding box center [66, 130] width 110 height 15
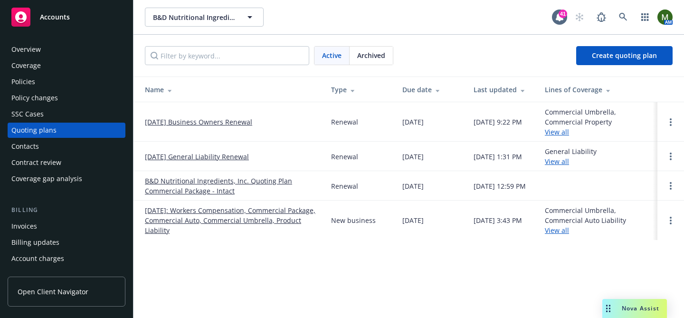
click at [246, 122] on link "[DATE] Business Owners Renewal" at bounding box center [198, 122] width 107 height 10
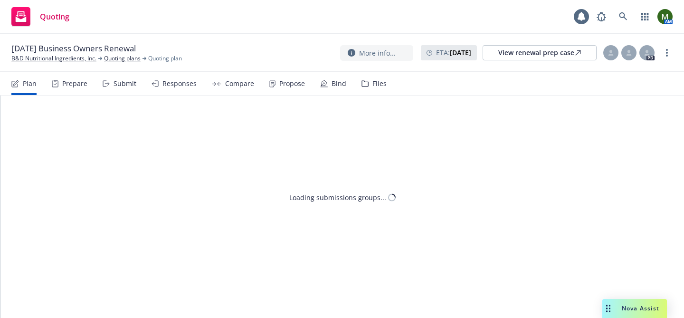
click at [170, 84] on div "Responses" at bounding box center [179, 84] width 34 height 8
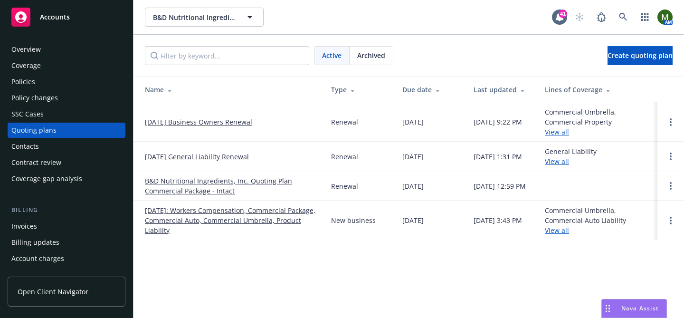
click at [185, 155] on link "[DATE] General Liability Renewal" at bounding box center [197, 156] width 104 height 10
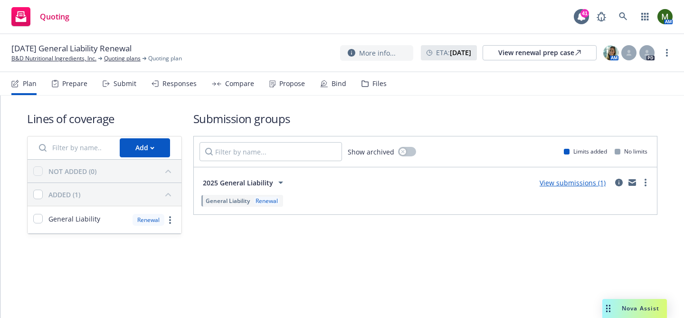
click at [177, 85] on div "Responses" at bounding box center [179, 84] width 34 height 8
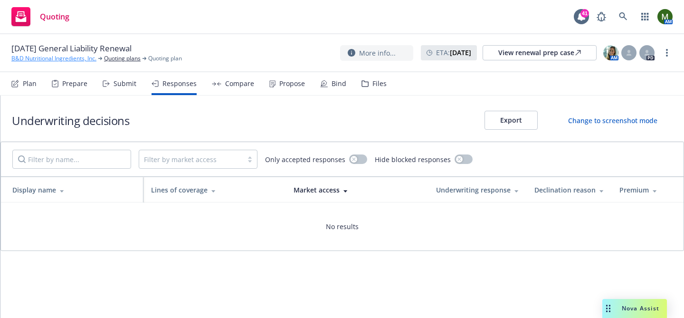
click at [79, 58] on link "B&D Nutritional Ingredients, Inc." at bounding box center [53, 58] width 85 height 9
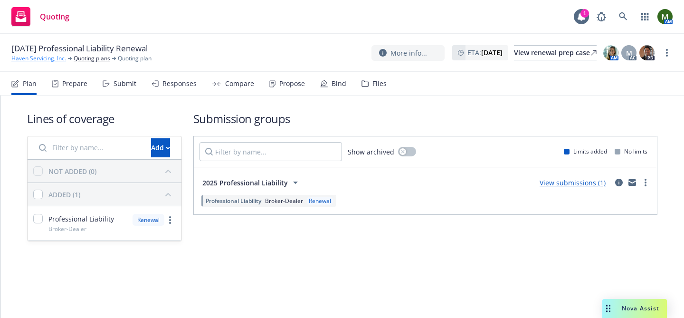
click at [48, 60] on link "Haven Servicing, Inc." at bounding box center [38, 58] width 55 height 9
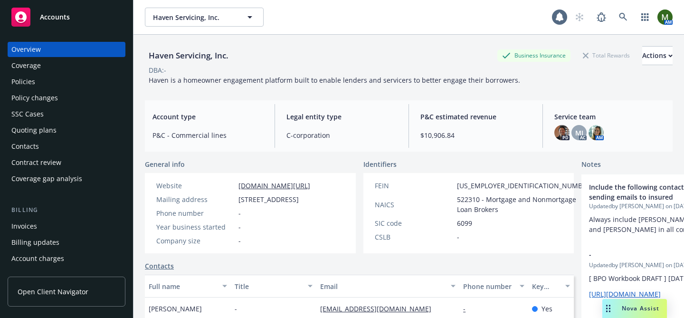
click at [55, 85] on div "Policies" at bounding box center [66, 81] width 110 height 15
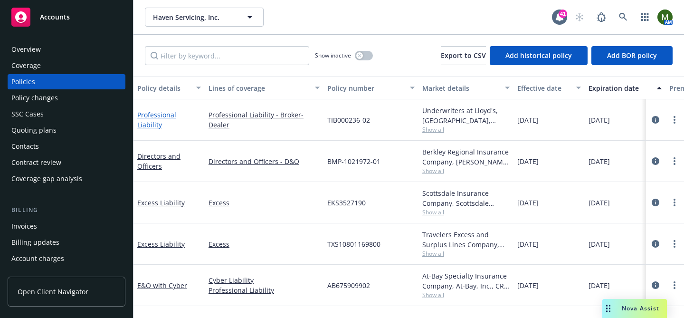
click at [157, 119] on link "Professional Liability" at bounding box center [156, 119] width 39 height 19
click at [168, 155] on link "Directors and Officers" at bounding box center [158, 160] width 43 height 19
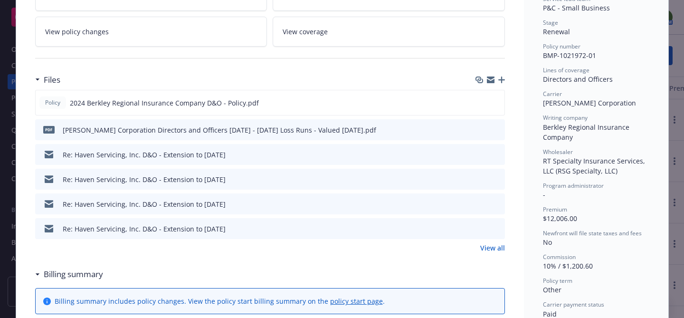
scroll to position [203, 0]
click at [490, 247] on link "View all" at bounding box center [492, 247] width 25 height 10
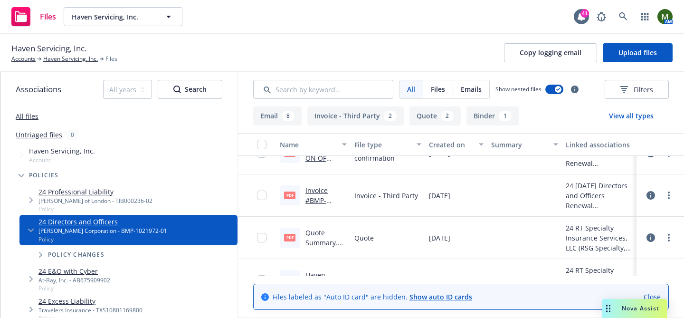
scroll to position [593, 0]
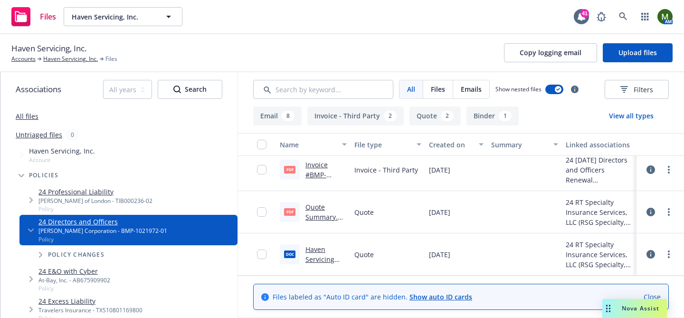
click at [315, 176] on link "Invoice #BMP-1021972-01.pdf" at bounding box center [319, 179] width 29 height 39
click at [76, 47] on span "Haven Servicing, Inc." at bounding box center [48, 48] width 75 height 12
copy span "Haven Servicing, Inc."
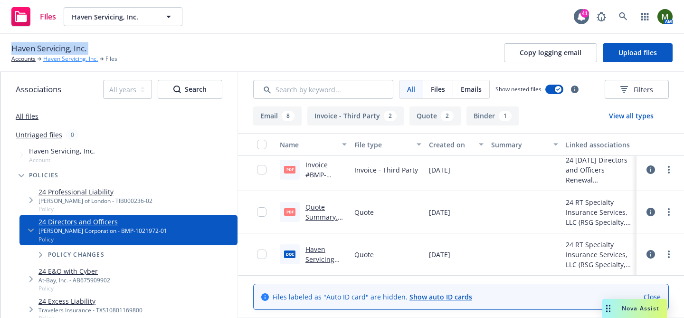
click at [60, 58] on link "Haven Servicing, Inc." at bounding box center [70, 59] width 55 height 9
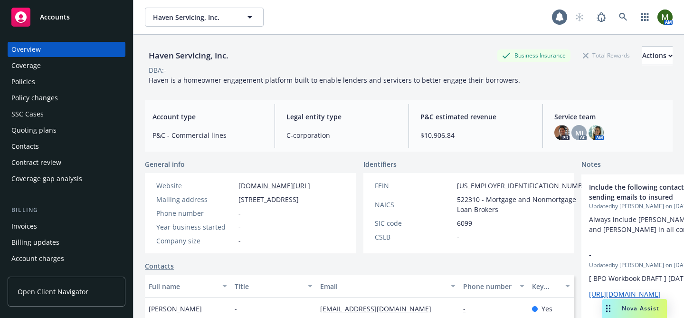
click at [48, 75] on div "Policies" at bounding box center [66, 81] width 110 height 15
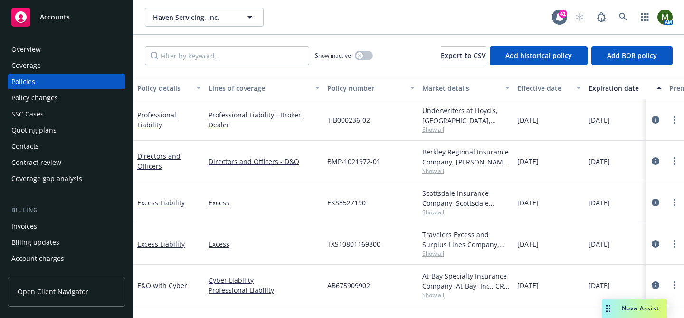
click at [336, 160] on span "BMP-1021972-01" at bounding box center [353, 161] width 53 height 10
copy span "BMP-1021972-01"
click at [169, 200] on link "Excess Liability" at bounding box center [160, 202] width 47 height 9
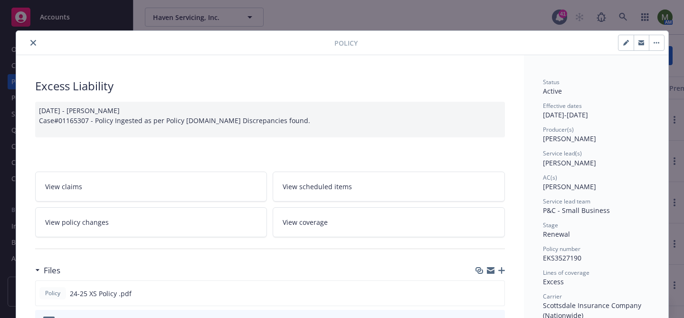
click at [33, 42] on icon "close" at bounding box center [33, 43] width 6 height 6
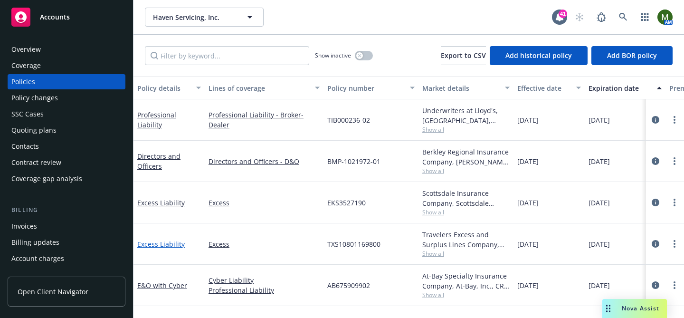
click at [167, 245] on link "Excess Liability" at bounding box center [160, 243] width 47 height 9
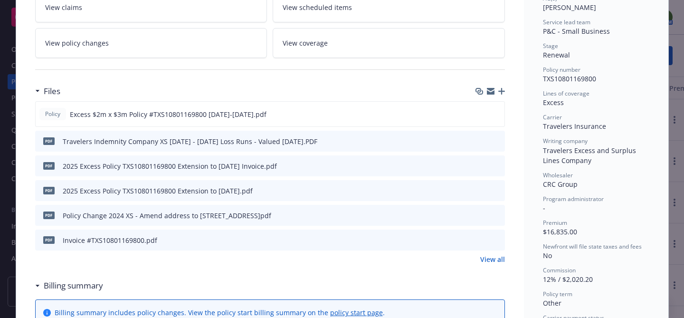
scroll to position [180, 0]
click at [490, 254] on link "View all" at bounding box center [492, 258] width 25 height 10
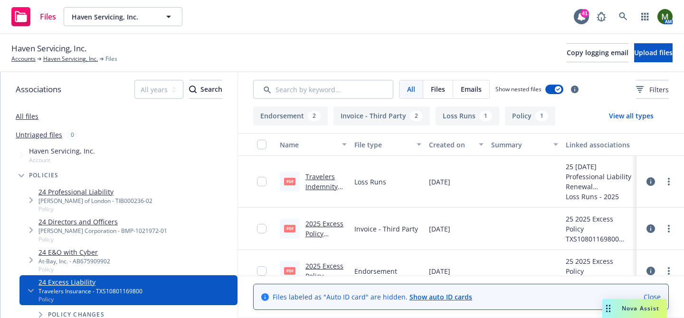
scroll to position [175, 0]
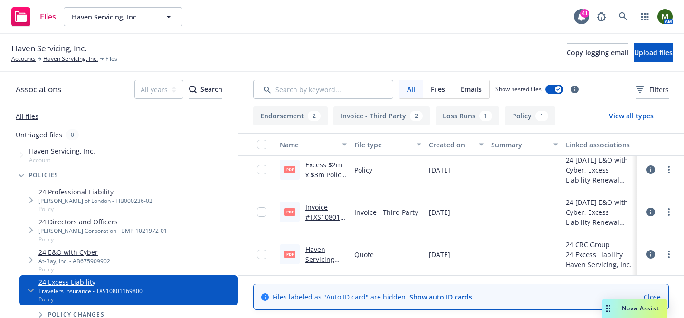
click at [307, 205] on link "Invoice #TXS10801169800.pdf" at bounding box center [324, 216] width 38 height 29
click at [322, 218] on link "Invoice #TXS10801169800.pdf" at bounding box center [324, 216] width 38 height 29
click at [58, 60] on link "Haven Servicing, Inc." at bounding box center [70, 59] width 55 height 9
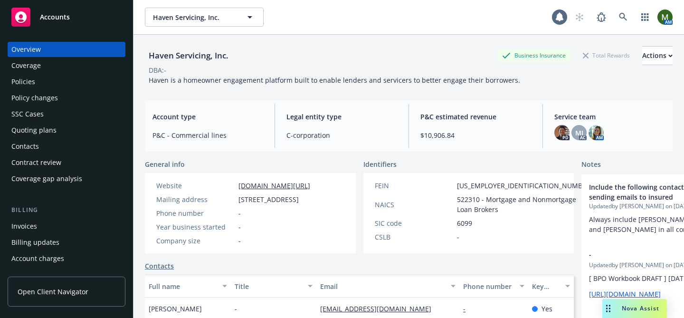
click at [49, 84] on div "Policies" at bounding box center [66, 81] width 110 height 15
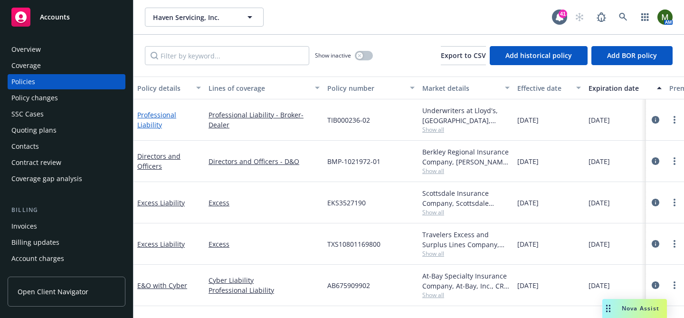
click at [175, 118] on link "Professional Liability" at bounding box center [156, 119] width 39 height 19
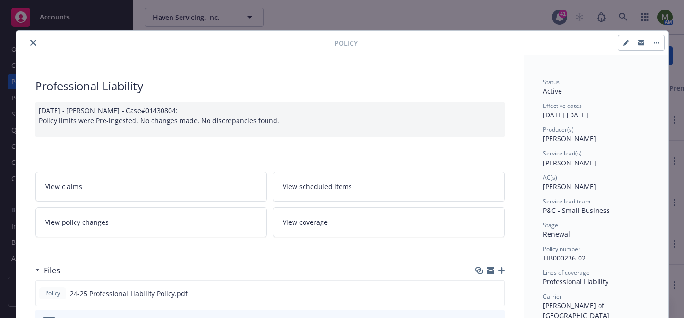
click at [31, 41] on icon "close" at bounding box center [33, 43] width 6 height 6
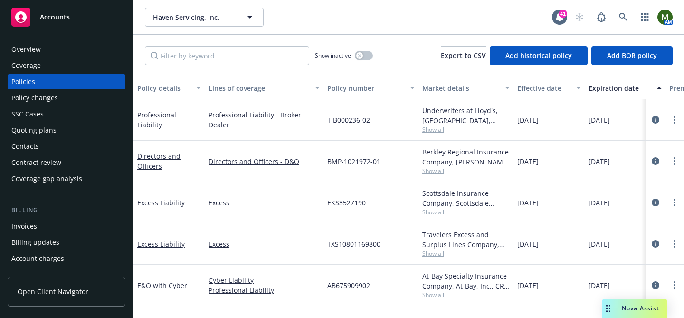
click at [341, 201] on span "EKS3527190" at bounding box center [346, 203] width 38 height 10
copy span "EKS3527190"
click at [159, 200] on link "Excess Liability" at bounding box center [160, 202] width 47 height 9
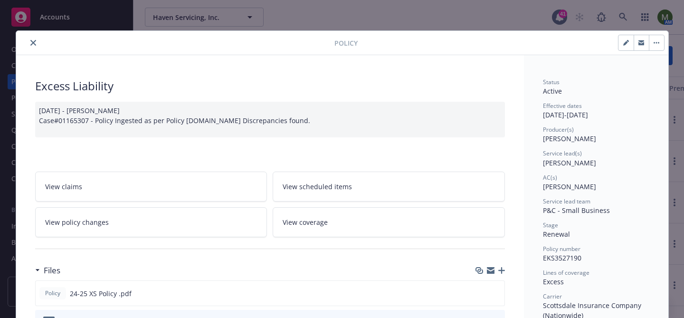
click at [36, 38] on button "close" at bounding box center [33, 42] width 11 height 11
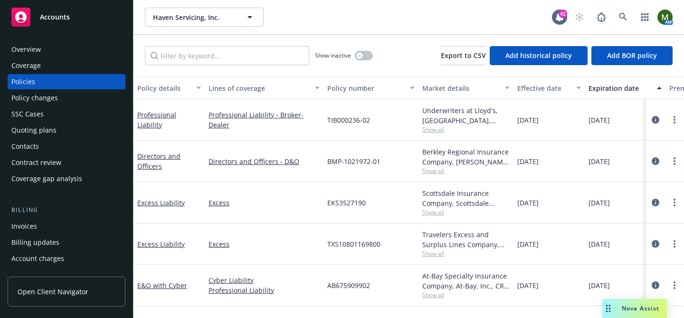
click at [342, 244] on span "TXS10801169800" at bounding box center [353, 244] width 53 height 10
copy span "TXS10801169800"
click at [176, 118] on link "Professional Liability" at bounding box center [156, 119] width 39 height 19
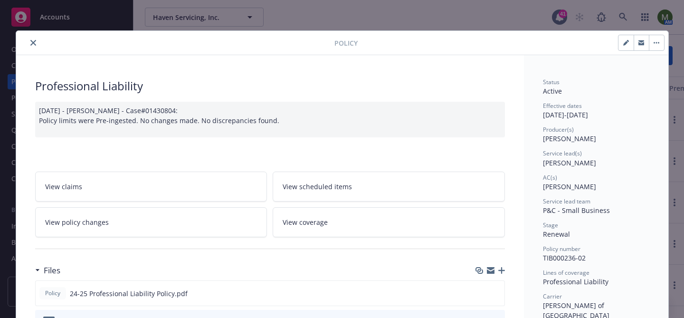
scroll to position [28, 0]
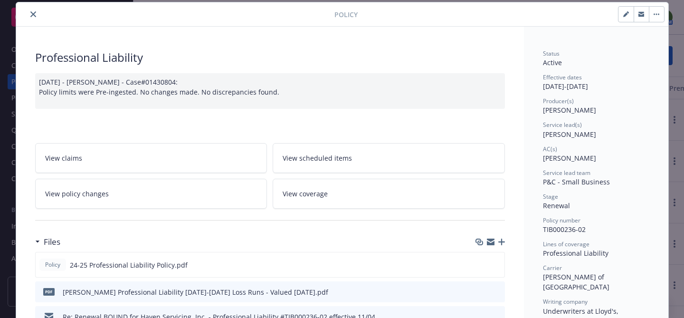
click at [38, 13] on button "close" at bounding box center [33, 14] width 11 height 11
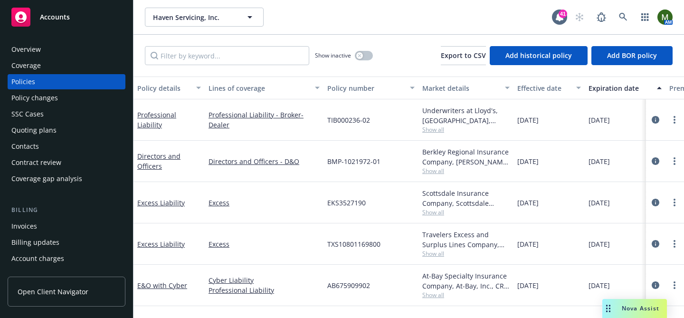
click at [342, 116] on span "TIB000236-02" at bounding box center [348, 120] width 43 height 10
copy span "TIB000236-02"
click at [351, 160] on span "BMP-1021972-01" at bounding box center [353, 161] width 53 height 10
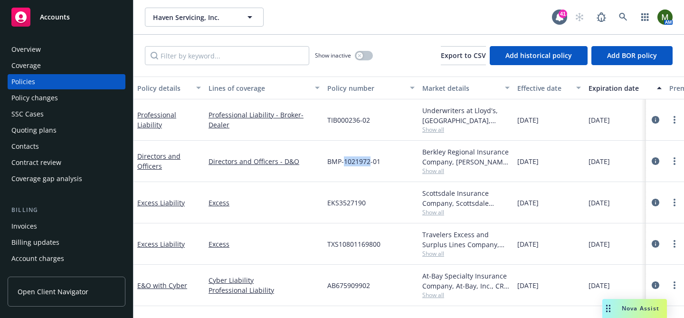
click at [351, 160] on span "BMP-1021972-01" at bounding box center [353, 161] width 53 height 10
copy span "BMP-1021972-01"
click at [162, 246] on link "Excess Liability" at bounding box center [160, 243] width 47 height 9
click at [150, 203] on link "Excess Liability" at bounding box center [160, 202] width 47 height 9
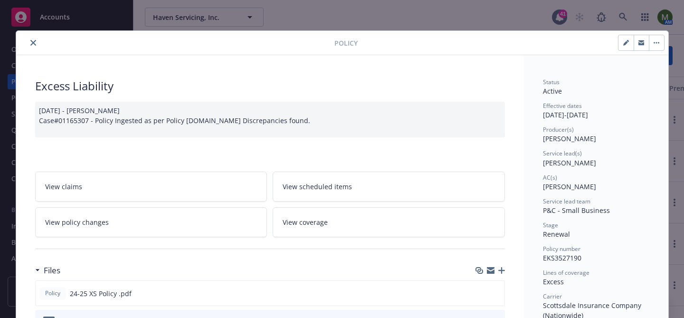
click at [41, 44] on div at bounding box center [177, 42] width 314 height 11
click at [36, 44] on button "close" at bounding box center [33, 42] width 11 height 11
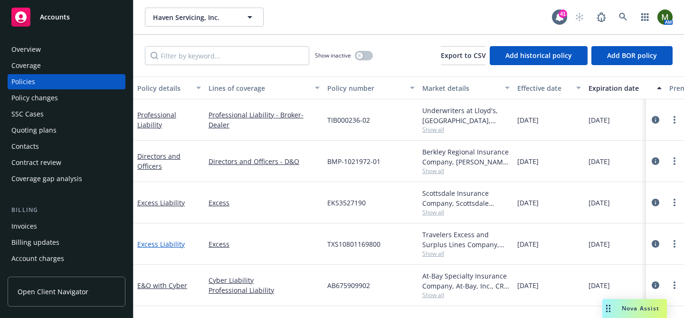
click at [164, 245] on link "Excess Liability" at bounding box center [160, 243] width 47 height 9
click at [149, 202] on link "Excess Liability" at bounding box center [160, 202] width 47 height 9
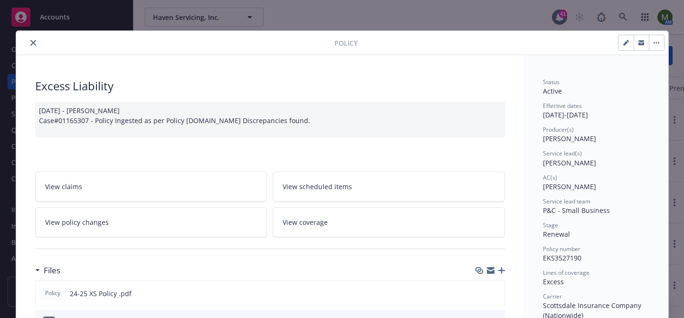
click at [36, 45] on button "close" at bounding box center [33, 42] width 11 height 11
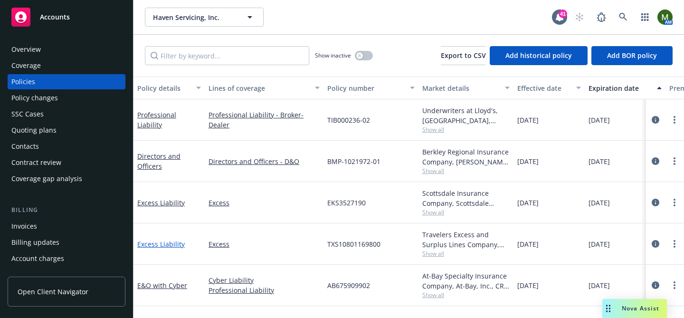
click at [173, 241] on link "Excess Liability" at bounding box center [160, 243] width 47 height 9
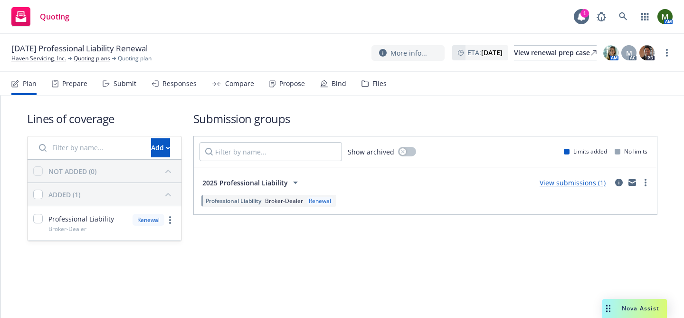
click at [89, 81] on div "Plan Prepare Submit Responses Compare Propose Bind Files" at bounding box center [198, 83] width 375 height 23
click at [81, 85] on div "Prepare" at bounding box center [74, 84] width 25 height 8
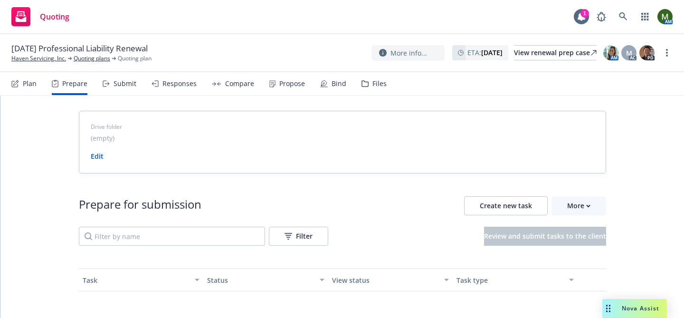
click at [580, 218] on div "Prepare for submission Create new task More Filter Review and submit tasks to t…" at bounding box center [342, 220] width 527 height 49
click at [580, 206] on div "More" at bounding box center [578, 206] width 23 height 18
click at [578, 248] on span "Go to Indio account" at bounding box center [594, 249] width 85 height 9
click at [373, 85] on div "Files" at bounding box center [379, 84] width 14 height 8
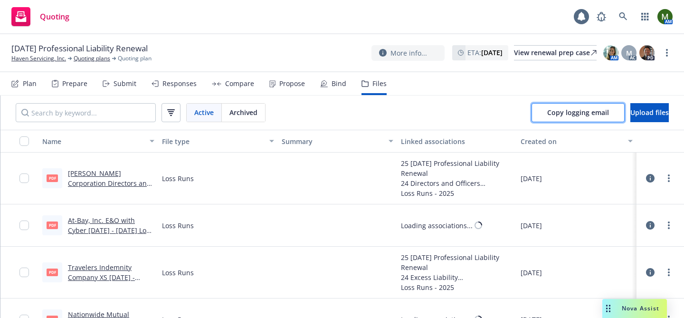
click at [547, 116] on span "Copy logging email" at bounding box center [578, 112] width 62 height 9
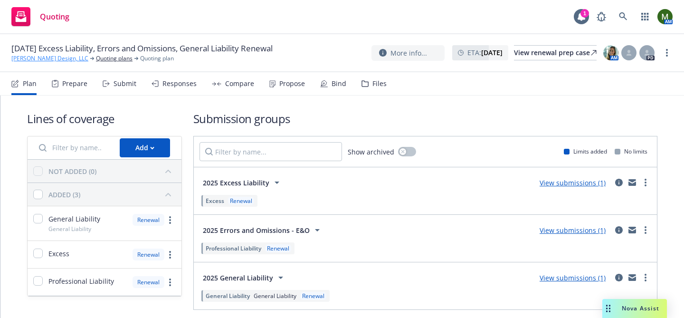
click at [49, 58] on link "[PERSON_NAME] Design, LLC" at bounding box center [49, 58] width 77 height 9
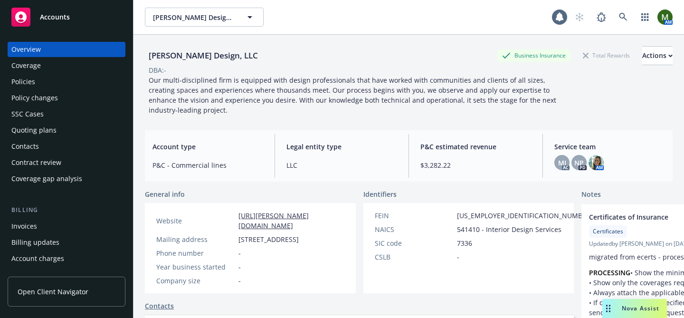
click at [35, 75] on div "Policies" at bounding box center [66, 81] width 110 height 15
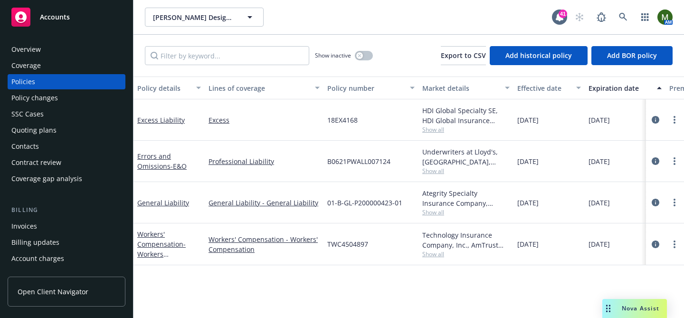
click at [73, 132] on div "Quoting plans" at bounding box center [66, 130] width 110 height 15
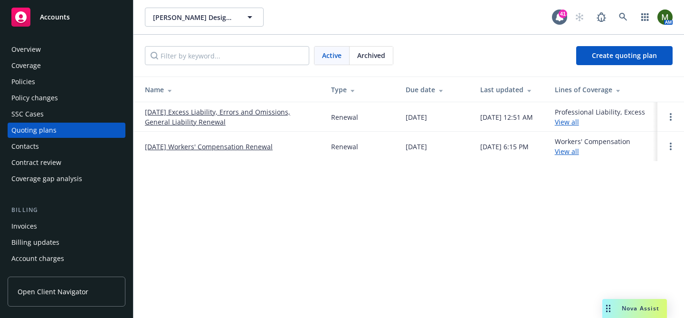
click at [201, 113] on link "[DATE] Excess Liability, Errors and Omissions, General Liability Renewal" at bounding box center [230, 117] width 171 height 20
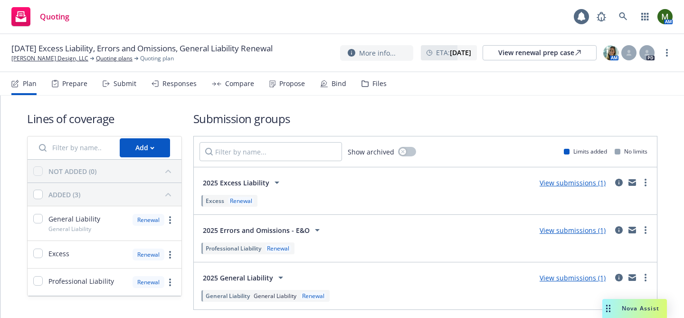
click at [374, 83] on div "Files" at bounding box center [379, 84] width 14 height 8
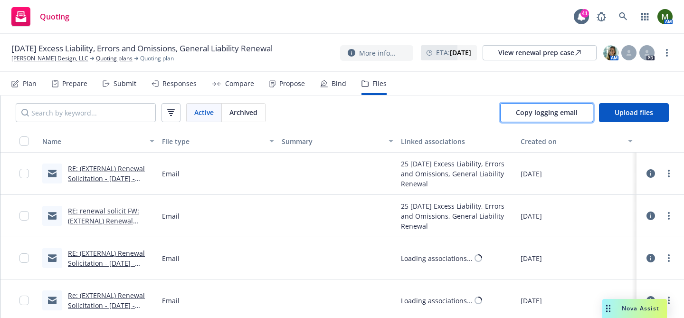
click at [523, 108] on span "Copy logging email" at bounding box center [547, 112] width 62 height 9
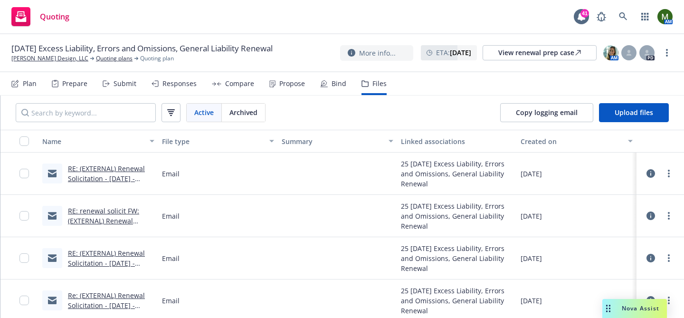
click at [126, 84] on div "Submit" at bounding box center [124, 84] width 23 height 8
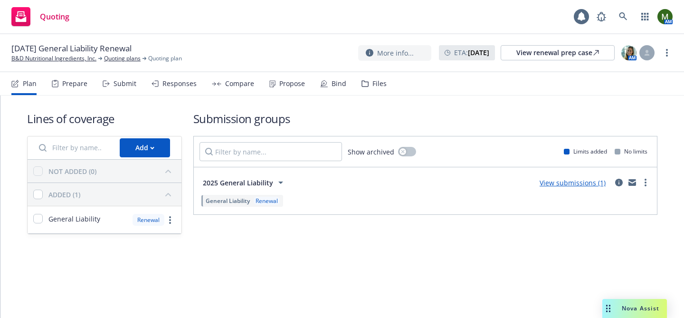
click at [189, 88] on div "Responses" at bounding box center [173, 83] width 45 height 23
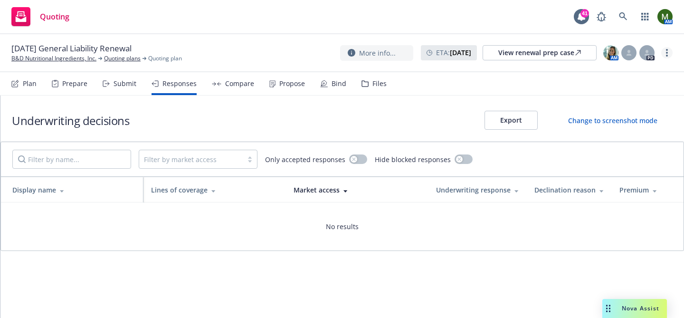
click at [662, 52] on link "more" at bounding box center [666, 52] width 11 height 11
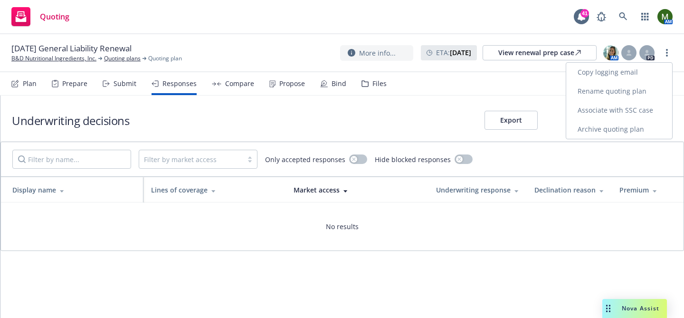
click at [605, 128] on link "Archive quoting plan" at bounding box center [619, 129] width 106 height 19
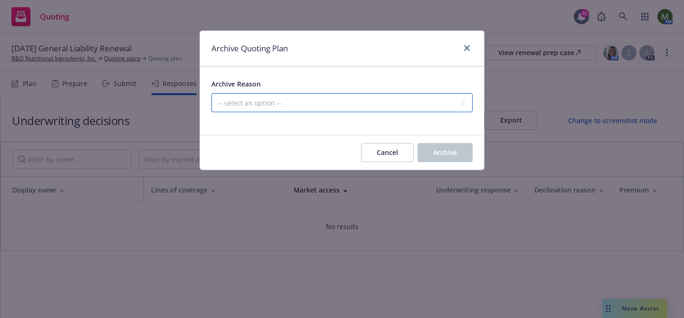
click at [396, 103] on select "-- select an option -- All policies in this renewal plan are auto-renewed Creat…" at bounding box center [341, 102] width 261 height 19
select select "ARCHIVED_DUPLICATE"
click at [211, 93] on select "-- select an option -- All policies in this renewal plan are auto-renewed Creat…" at bounding box center [341, 102] width 261 height 19
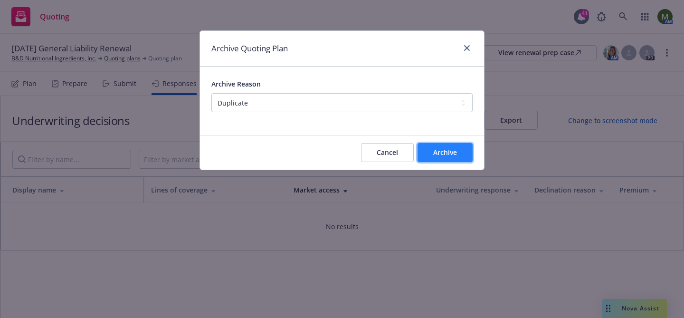
click at [440, 151] on span "Archive" at bounding box center [445, 152] width 24 height 9
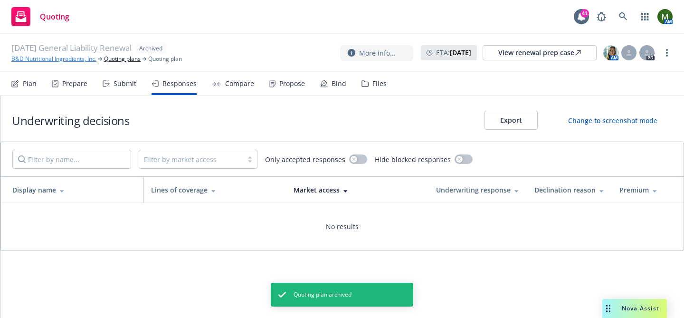
click at [86, 58] on link "B&D Nutritional Ingredients, Inc." at bounding box center [53, 59] width 85 height 9
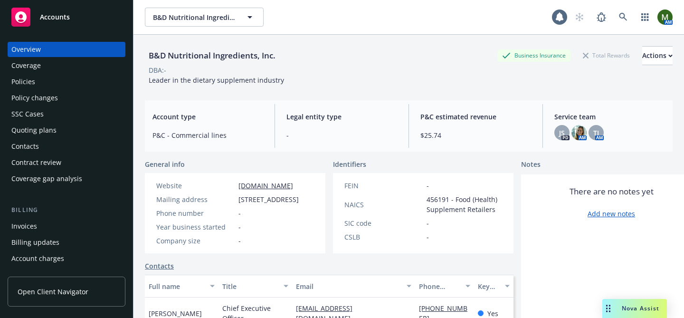
click at [49, 126] on div "Quoting plans" at bounding box center [33, 130] width 45 height 15
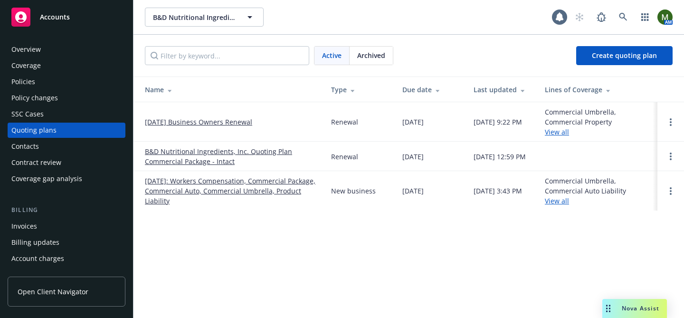
click at [199, 119] on link "[DATE] Business Owners Renewal" at bounding box center [198, 122] width 107 height 10
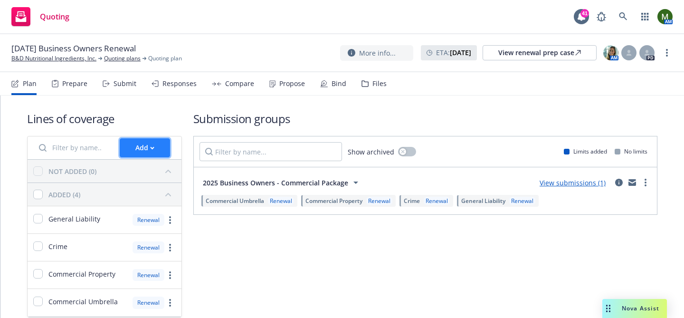
click at [166, 147] on button "Add" at bounding box center [145, 147] width 50 height 19
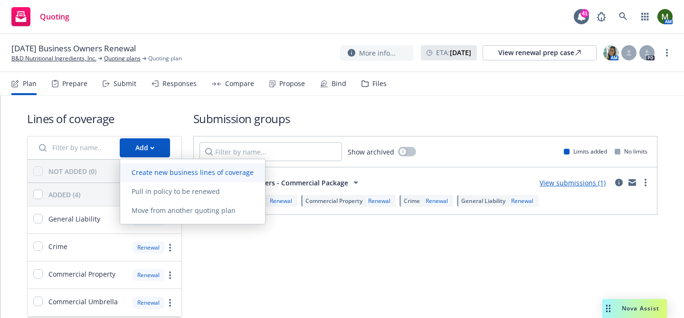
click at [166, 169] on span "Create new business lines of coverage" at bounding box center [192, 172] width 145 height 9
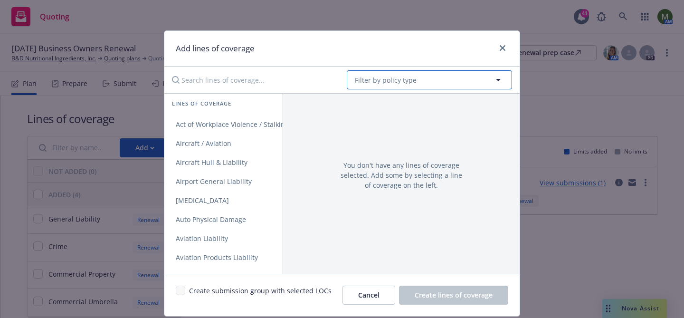
click at [378, 76] on span "Filter by policy type" at bounding box center [386, 80] width 62 height 10
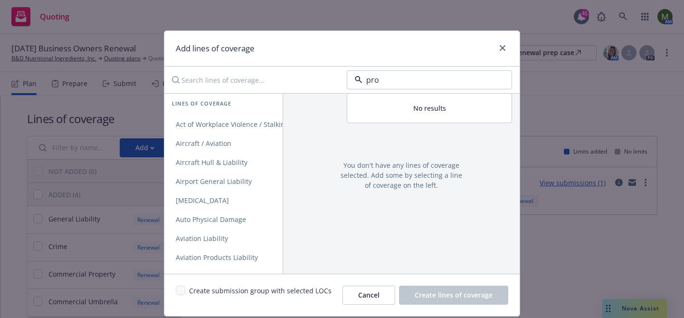
type input "prod"
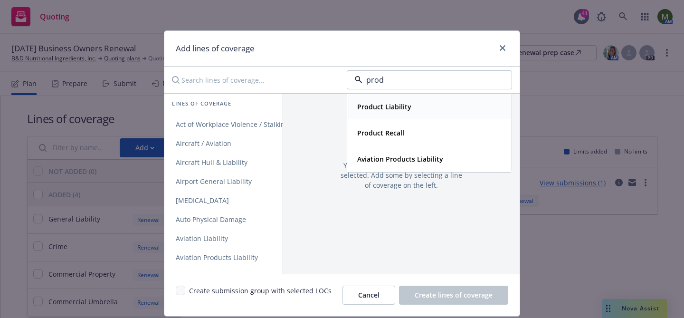
click at [390, 104] on strong "Product Liability" at bounding box center [384, 106] width 54 height 9
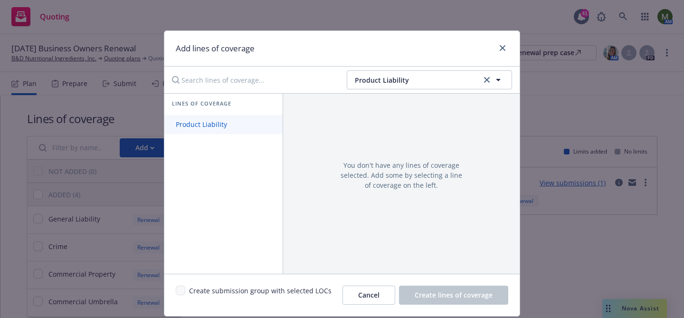
click at [252, 121] on link "Product Liability" at bounding box center [223, 124] width 118 height 19
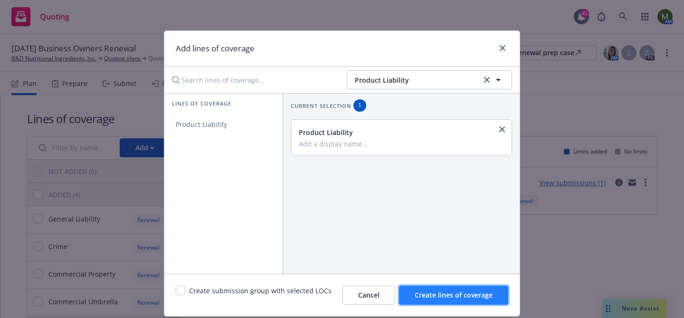
click at [428, 300] on button "Create lines of coverage" at bounding box center [453, 294] width 109 height 19
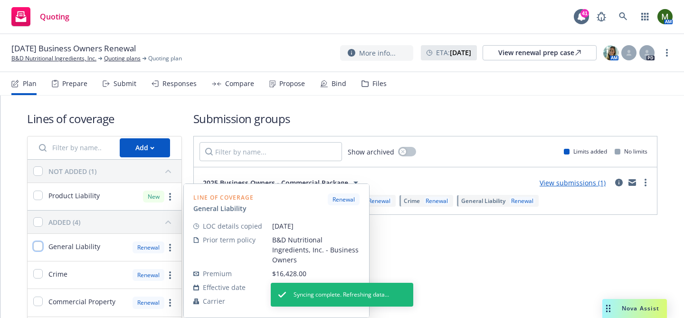
click at [41, 246] on input "checkbox" at bounding box center [37, 245] width 9 height 9
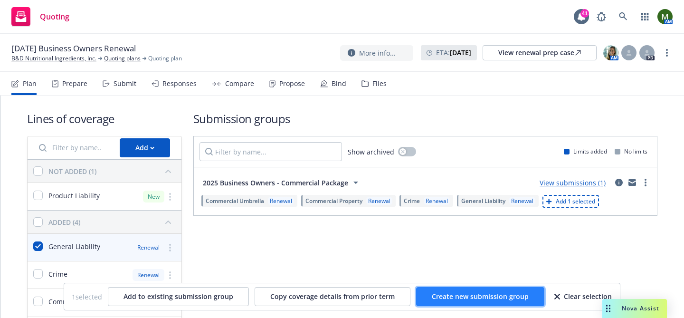
click at [517, 289] on button "Create new submission group" at bounding box center [480, 296] width 128 height 19
checkbox input "false"
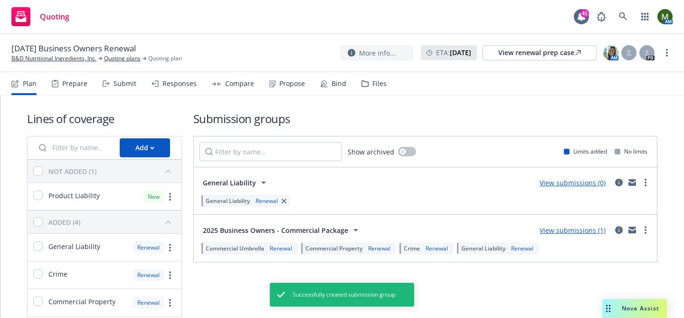
click at [128, 82] on div "Submit" at bounding box center [124, 84] width 23 height 8
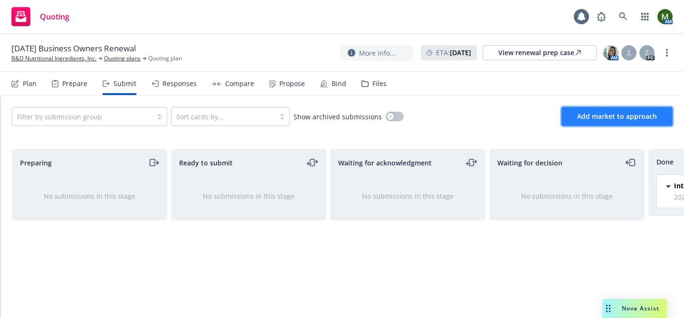
click at [624, 119] on span "Add market to approach" at bounding box center [617, 116] width 80 height 9
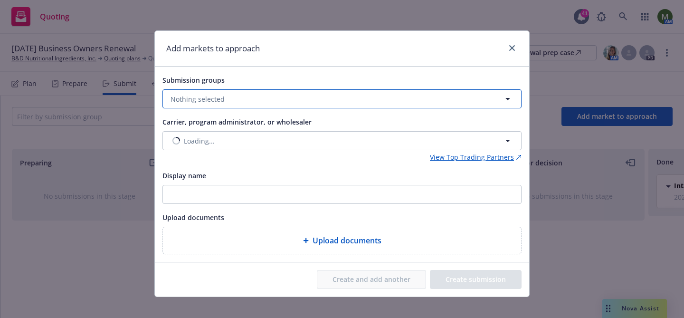
click at [328, 98] on button "Nothing selected" at bounding box center [341, 98] width 359 height 19
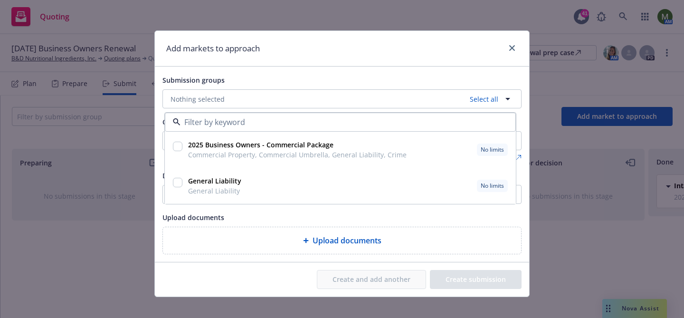
click at [179, 179] on input "checkbox" at bounding box center [177, 182] width 9 height 9
checkbox input "true"
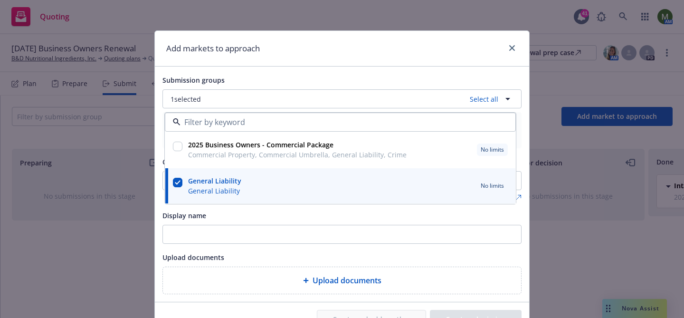
click at [159, 199] on div "Submission groups 1 selected Select all 2025 Business Owners - Commercial Packa…" at bounding box center [342, 183] width 374 height 235
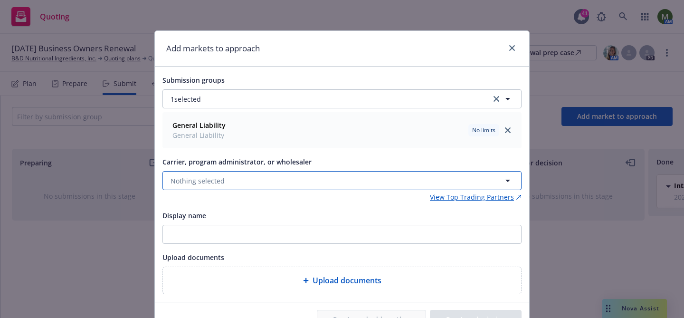
click at [181, 177] on span "Nothing selected" at bounding box center [197, 181] width 54 height 10
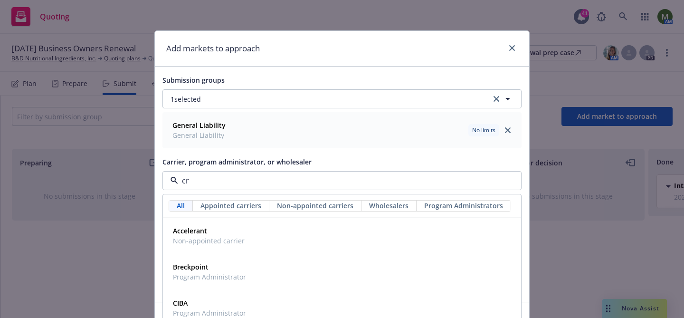
type input "crc"
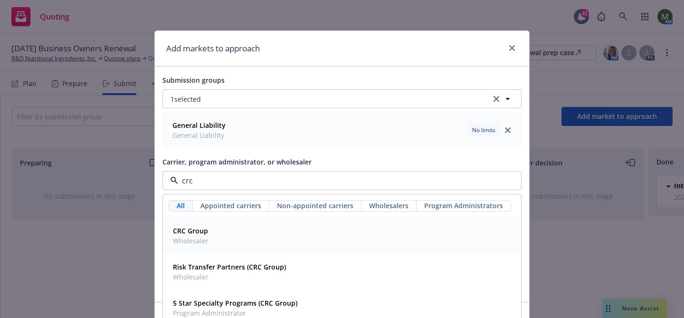
click at [188, 234] on strong "CRC Group" at bounding box center [190, 230] width 35 height 9
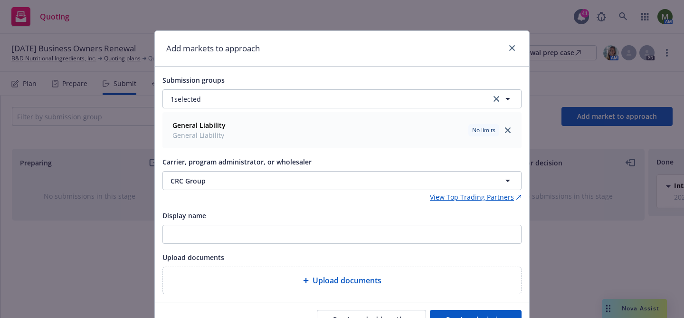
scroll to position [49, 0]
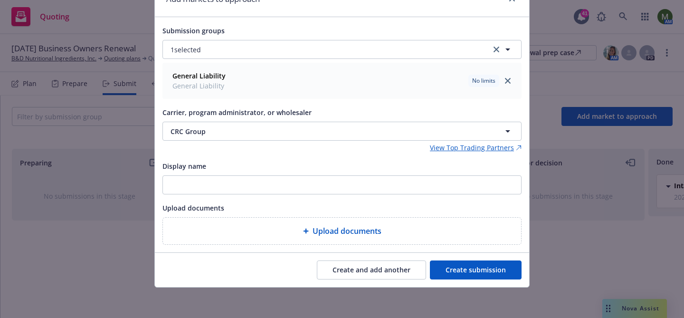
click at [460, 267] on button "Create submission" at bounding box center [476, 269] width 92 height 19
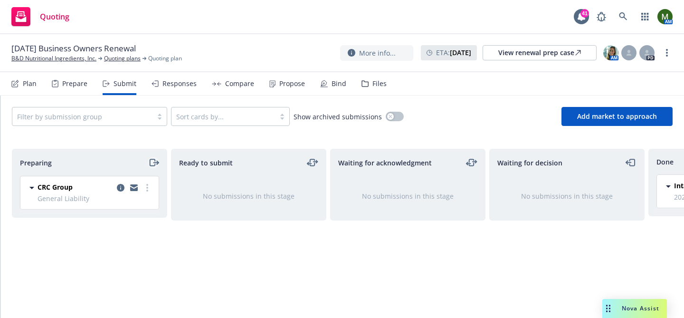
click at [152, 162] on icon "moveRight" at bounding box center [153, 162] width 11 height 11
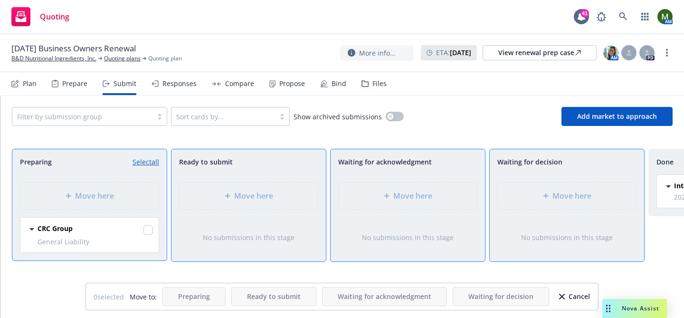
click at [152, 162] on link "Select all" at bounding box center [145, 162] width 27 height 10
checkbox input "true"
click at [526, 195] on div "Move here" at bounding box center [566, 195] width 123 height 11
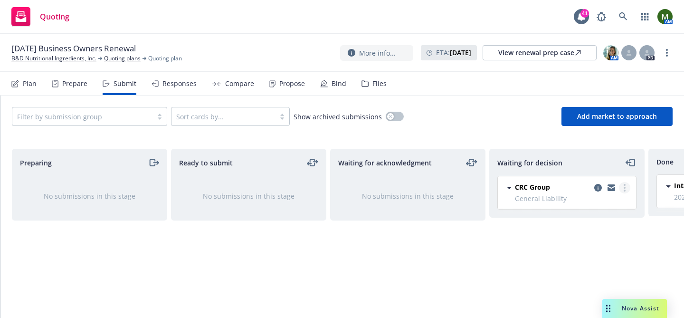
click at [624, 191] on circle "more" at bounding box center [624, 190] width 2 height 2
click at [586, 239] on link "Add accepted decision" at bounding box center [582, 245] width 95 height 19
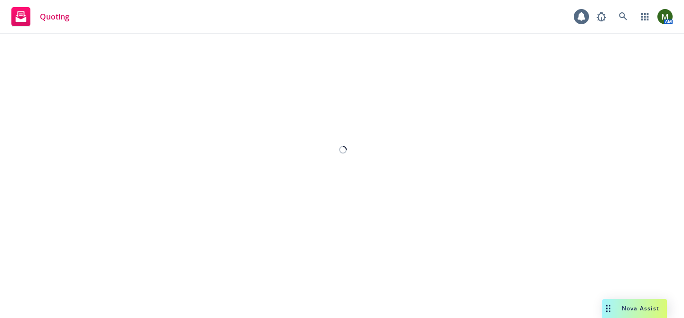
select select "12"
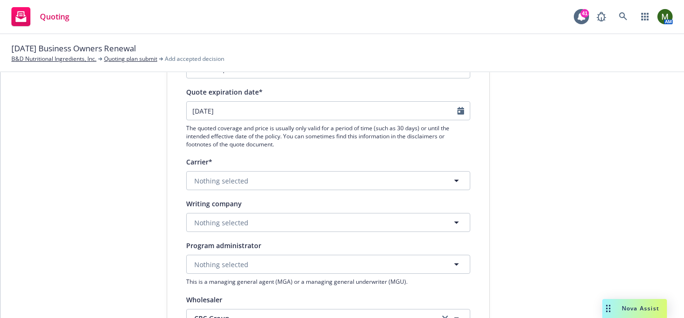
scroll to position [113, 0]
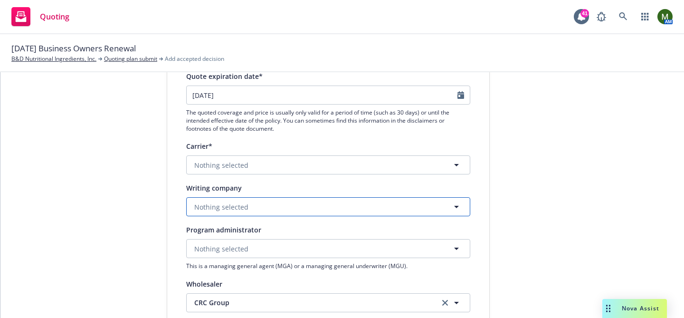
click at [270, 208] on button "Nothing selected" at bounding box center [328, 206] width 284 height 19
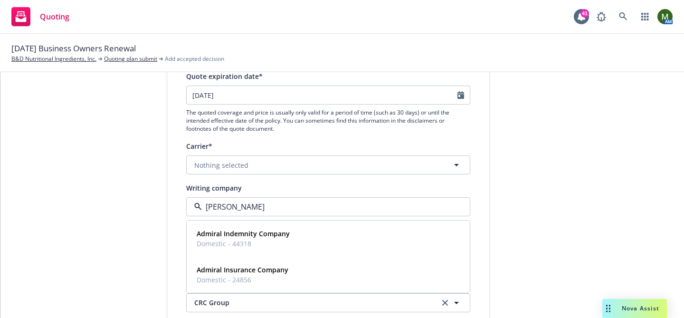
type input "admira"
click at [261, 270] on strong "Admiral Insurance Company" at bounding box center [243, 269] width 92 height 9
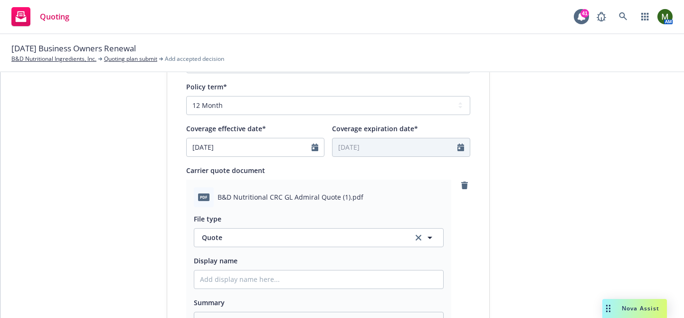
scroll to position [607, 0]
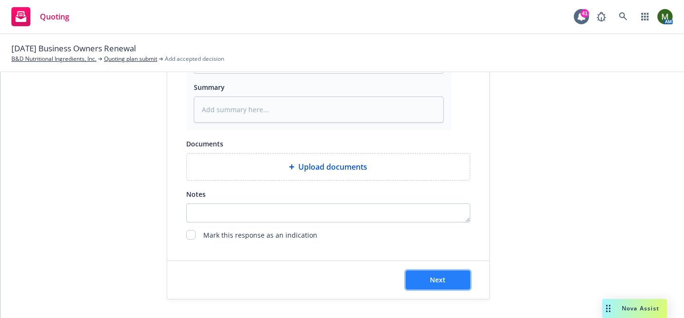
click at [447, 276] on button "Next" at bounding box center [438, 279] width 65 height 19
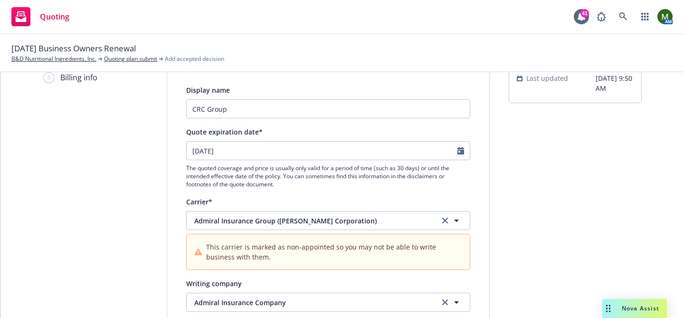
scroll to position [55, 0]
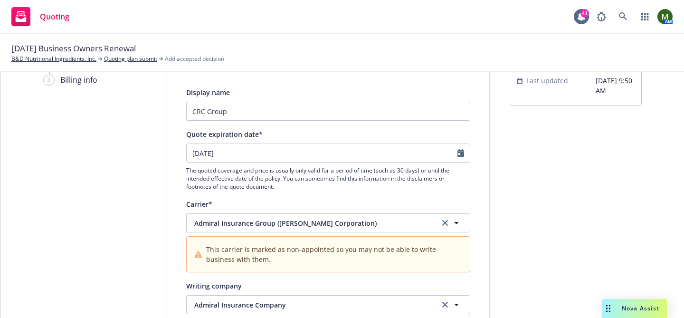
type textarea "x"
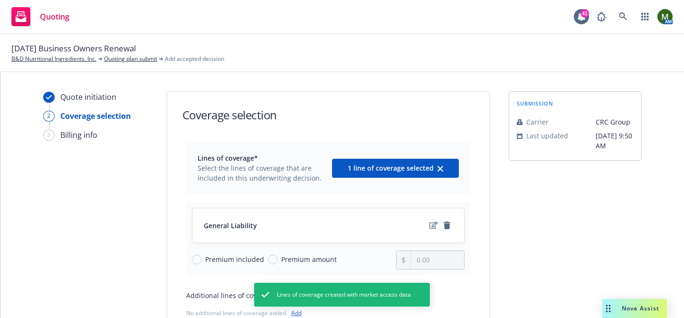
scroll to position [112, 0]
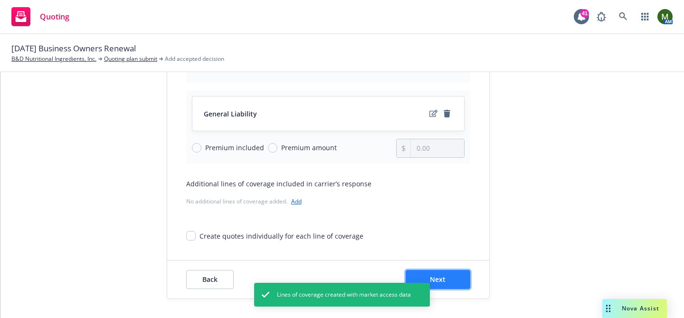
click at [462, 274] on button "Next" at bounding box center [438, 279] width 65 height 19
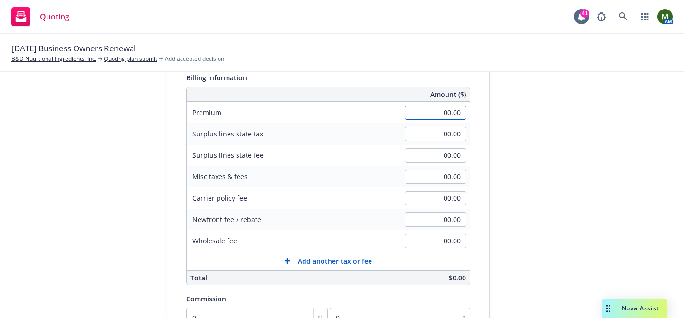
click at [431, 113] on input "00.00" at bounding box center [436, 112] width 62 height 14
type input "17,400.00"
click at [491, 143] on div "Quote initiation Coverage selection 3 Billing info Add billing information Surp…" at bounding box center [342, 223] width 661 height 486
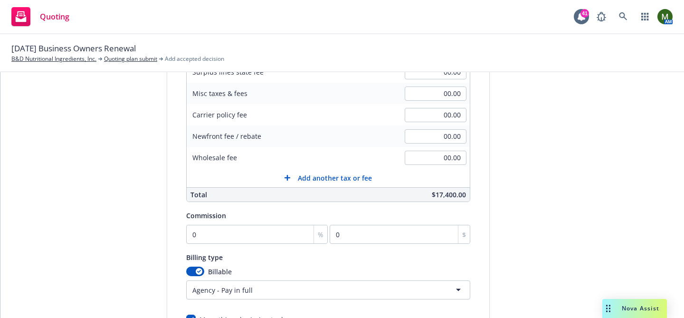
scroll to position [202, 0]
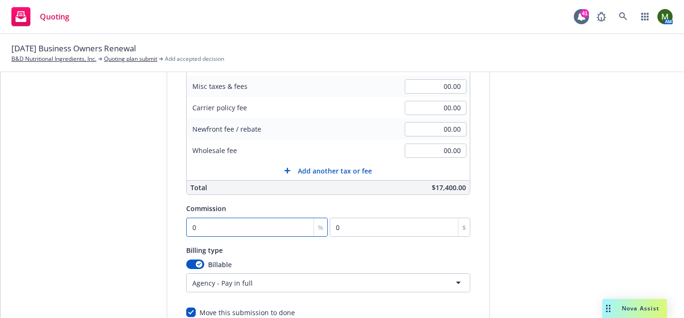
click at [241, 227] on input "0" at bounding box center [257, 226] width 142 height 19
type input "1"
type input "174"
type input "10"
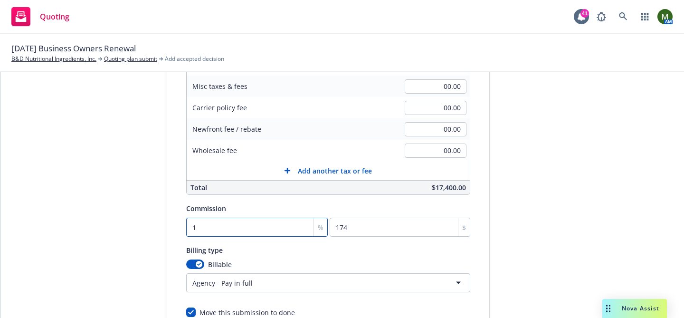
type input "1740"
type input "10"
click at [610, 224] on div "submission Carrier CRC Group Last updated 9/18, 9:50 AM" at bounding box center [575, 132] width 133 height 486
click at [530, 177] on div "submission Carrier CRC Group Last updated 9/18, 9:50 AM" at bounding box center [575, 132] width 133 height 486
click at [413, 148] on input "00.00" at bounding box center [436, 150] width 62 height 14
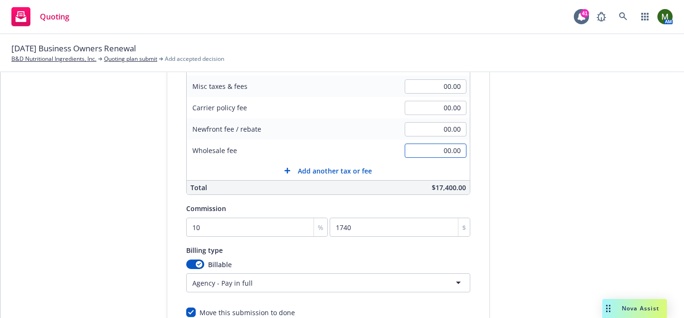
click at [413, 148] on input "00.00" at bounding box center [436, 150] width 62 height 14
type input "500.00"
click at [555, 205] on div "submission Carrier CRC Group Last updated 9/18, 9:50 AM" at bounding box center [575, 132] width 133 height 486
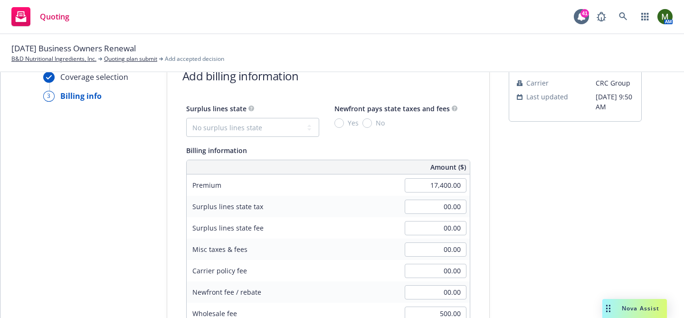
scroll to position [36, 0]
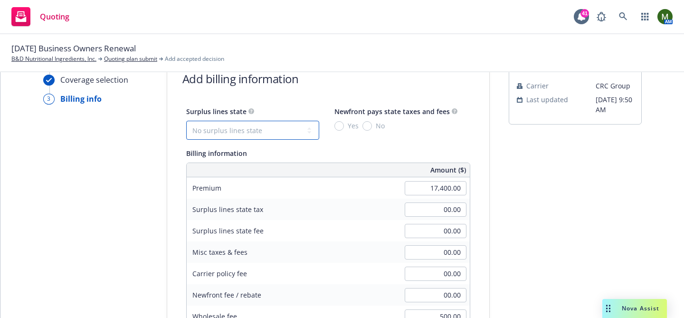
click at [289, 128] on select "No surplus lines state Alaska Alabama Arkansas Arizona California Colorado Conn…" at bounding box center [252, 130] width 133 height 19
select select "CA"
click at [186, 121] on select "No surplus lines state Alaska Alabama Arkansas Arizona California Colorado Conn…" at bounding box center [252, 130] width 133 height 19
type input "522.00"
type input "31.32"
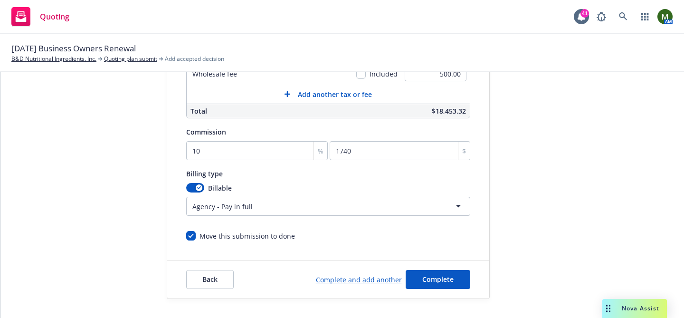
scroll to position [0, 0]
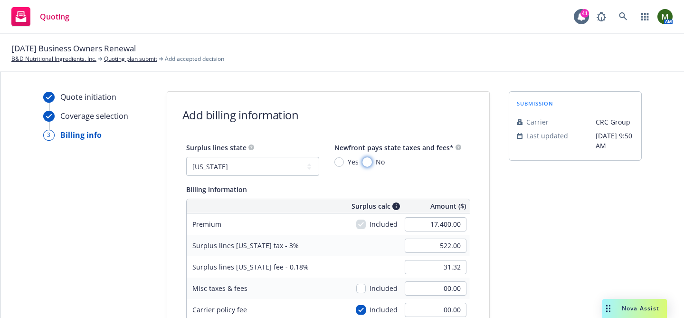
click at [367, 160] on input "No" at bounding box center [366, 161] width 9 height 9
radio input "true"
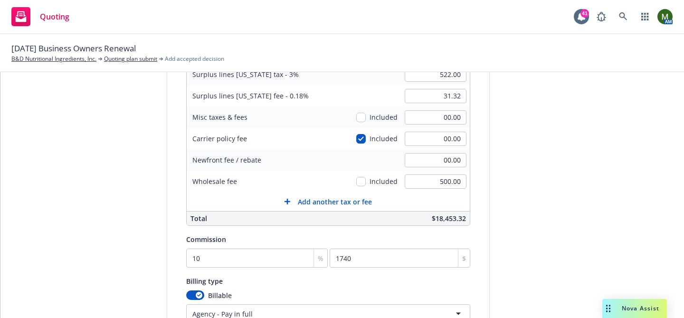
scroll to position [278, 0]
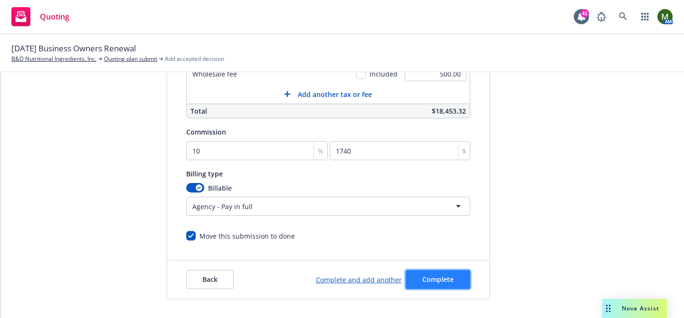
click at [419, 283] on button "Complete" at bounding box center [438, 279] width 65 height 19
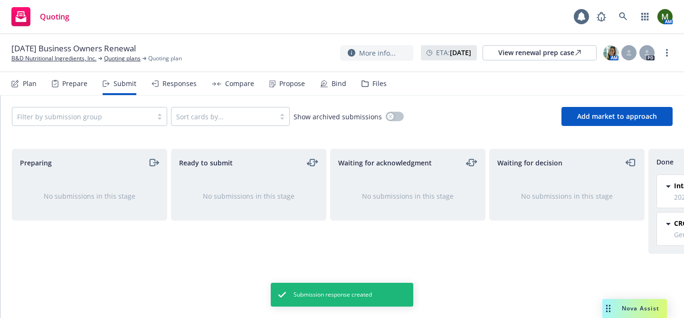
click at [287, 83] on div "Propose" at bounding box center [292, 84] width 26 height 8
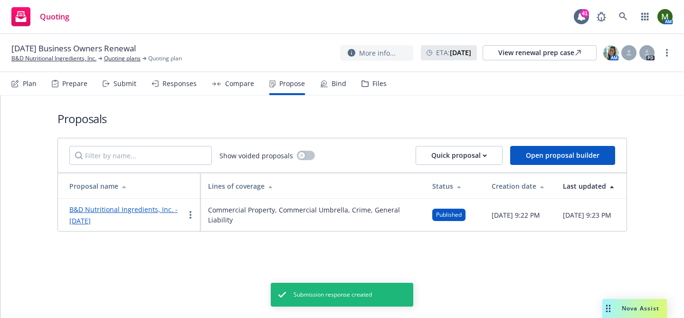
click at [144, 207] on link "B&D Nutritional Ingredients, Inc. - September 2025" at bounding box center [123, 215] width 108 height 20
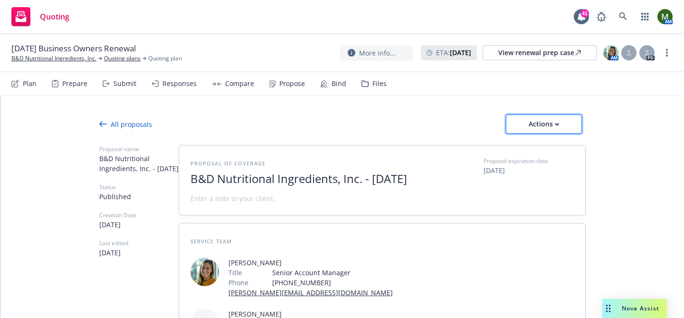
click at [524, 120] on div "Actions" at bounding box center [543, 124] width 45 height 18
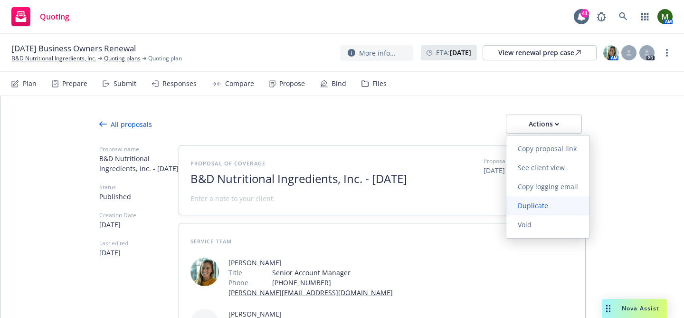
click at [526, 204] on span "Duplicate" at bounding box center [532, 205] width 53 height 9
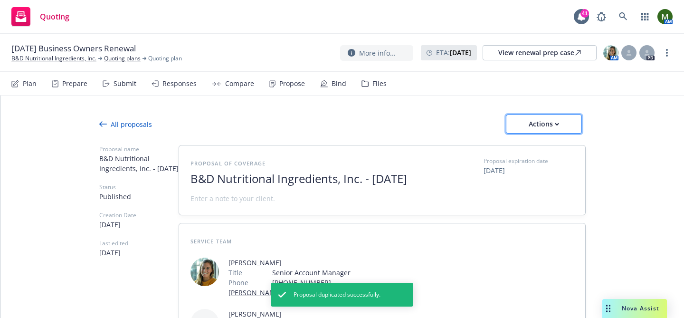
click at [523, 122] on div "Actions" at bounding box center [543, 124] width 45 height 18
click at [536, 230] on link "Void" at bounding box center [547, 224] width 83 height 19
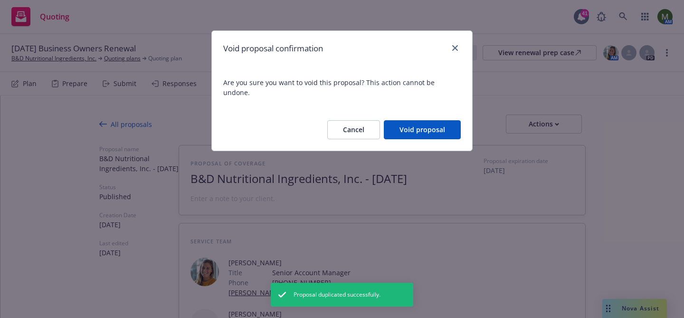
click at [407, 122] on button "Void proposal" at bounding box center [422, 129] width 77 height 19
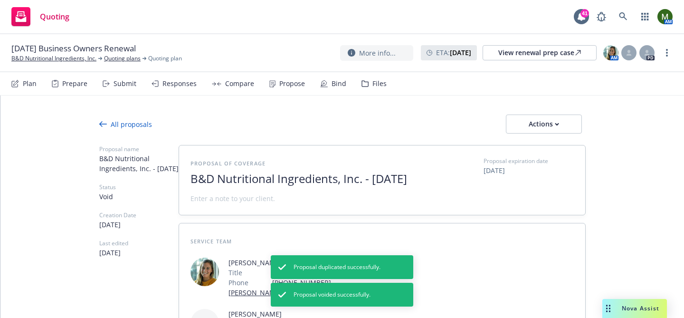
click at [280, 85] on div "Propose" at bounding box center [292, 84] width 26 height 8
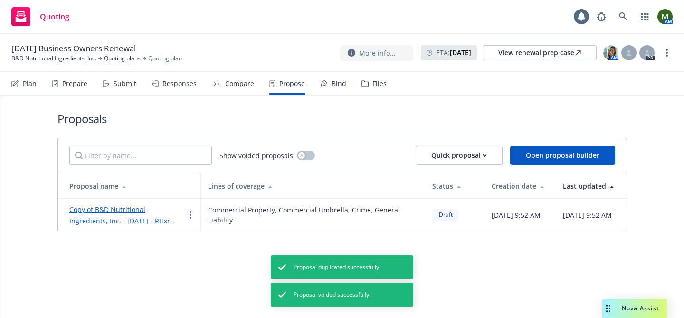
click at [155, 212] on link "Copy of B&D Nutritional Ingredients, Inc. - September 2025 - RHxr-" at bounding box center [120, 215] width 103 height 20
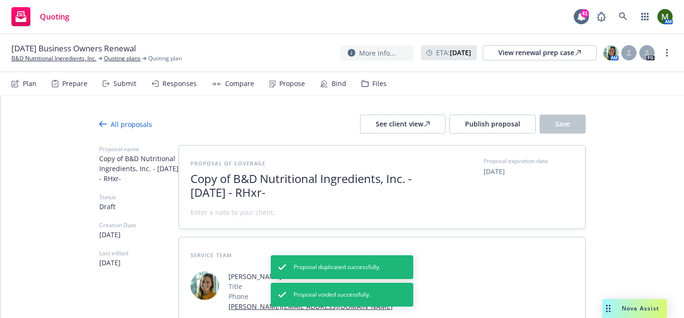
type textarea "x"
drag, startPoint x: 231, startPoint y: 180, endPoint x: 174, endPoint y: 172, distance: 58.1
drag, startPoint x: 317, startPoint y: 196, endPoint x: 285, endPoint y: 191, distance: 32.2
click at [285, 191] on span "B&D Nutritional Ingredients, Inc. - September 2025 - RHxr-" at bounding box center [306, 186] width 233 height 28
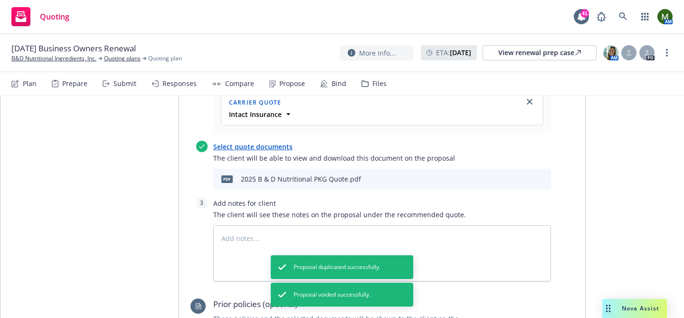
scroll to position [800, 0]
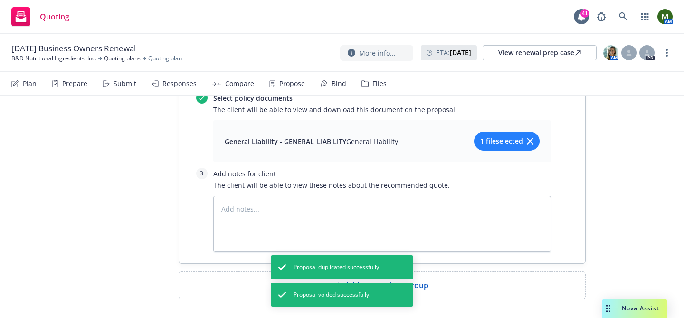
click at [425, 272] on div "Add comparison group" at bounding box center [382, 285] width 406 height 27
type textarea "x"
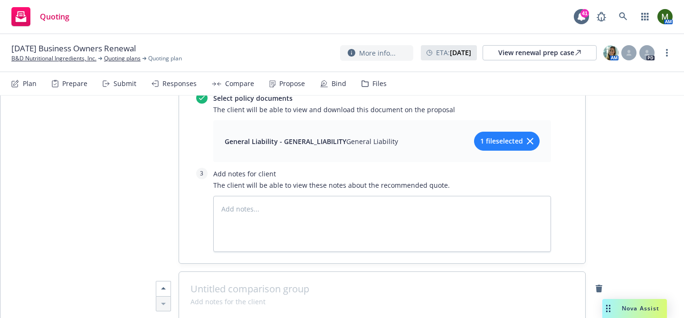
click at [417, 283] on span at bounding box center [381, 288] width 383 height 11
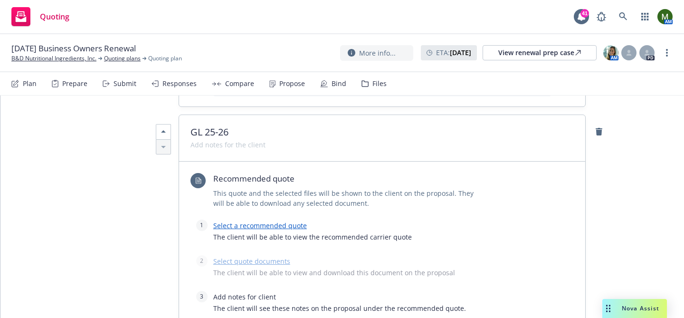
click at [289, 221] on link "Select a recommended quote" at bounding box center [260, 225] width 94 height 9
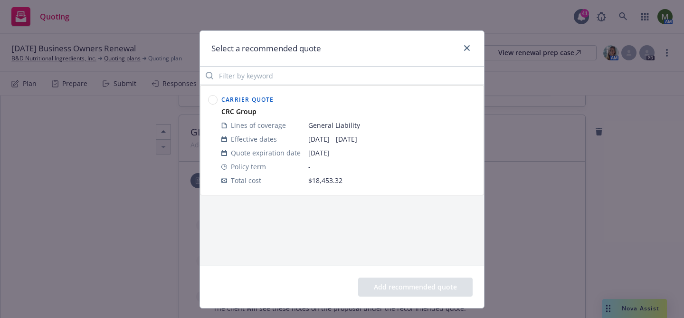
click at [212, 102] on circle at bounding box center [212, 99] width 9 height 9
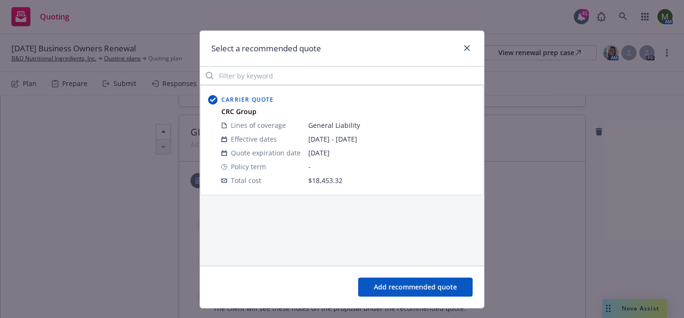
click at [383, 284] on button "Add recommended quote" at bounding box center [415, 286] width 114 height 19
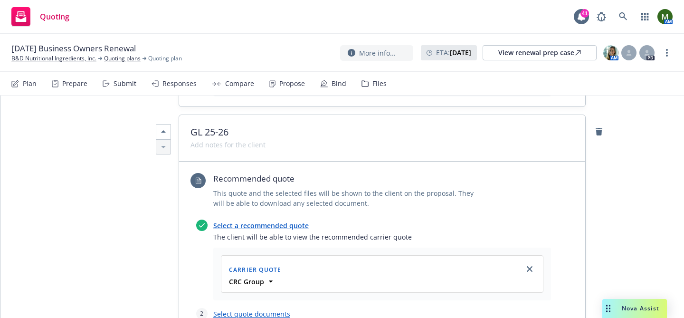
click at [266, 309] on link "Select quote documents" at bounding box center [251, 313] width 77 height 9
type textarea "x"
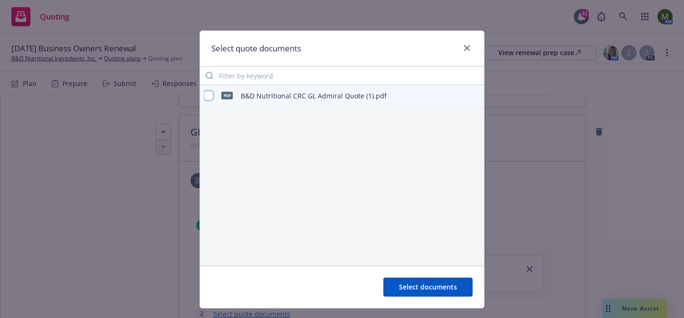
click at [209, 93] on input "checkbox" at bounding box center [208, 95] width 9 height 9
checkbox input "true"
click at [428, 281] on button "Select documents" at bounding box center [427, 286] width 89 height 19
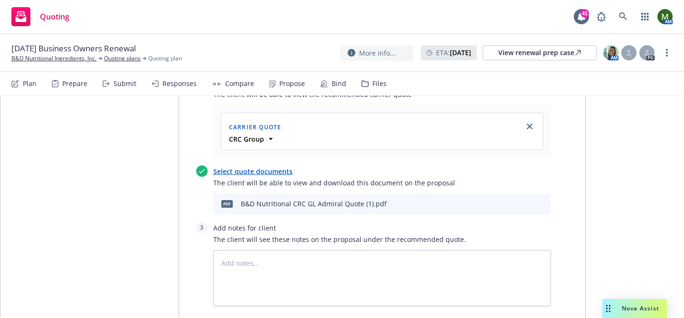
scroll to position [1177, 0]
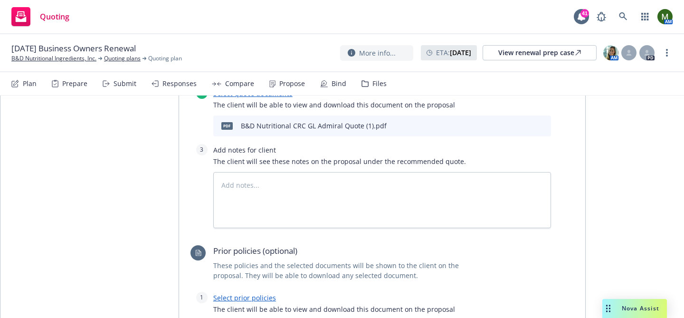
click at [254, 293] on link "Select prior policies" at bounding box center [244, 297] width 63 height 9
type textarea "x"
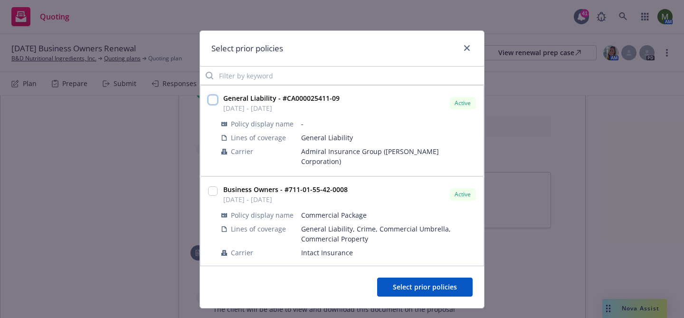
click at [212, 99] on input "checkbox" at bounding box center [212, 99] width 9 height 9
checkbox input "true"
click at [412, 280] on button "Select prior policies" at bounding box center [424, 286] width 95 height 19
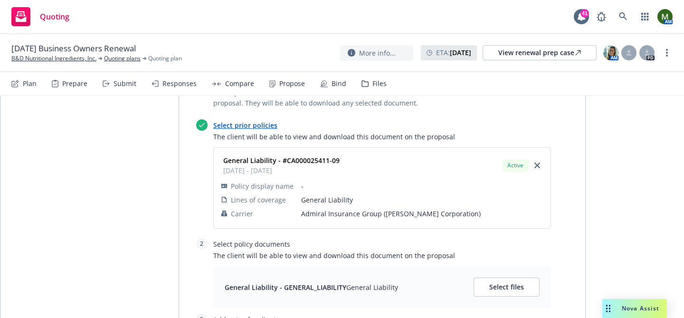
scroll to position [1353, 0]
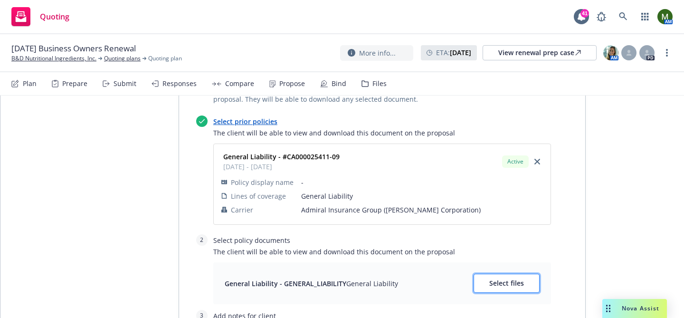
click at [513, 274] on button "Select files" at bounding box center [506, 283] width 66 height 19
type textarea "x"
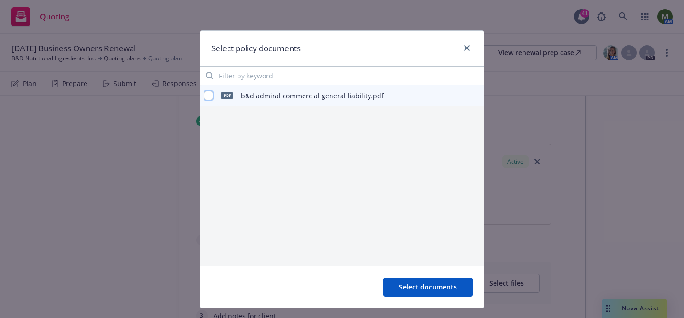
click at [209, 94] on input "checkbox" at bounding box center [208, 95] width 9 height 9
checkbox input "true"
click at [419, 283] on span "Select documents" at bounding box center [428, 286] width 58 height 9
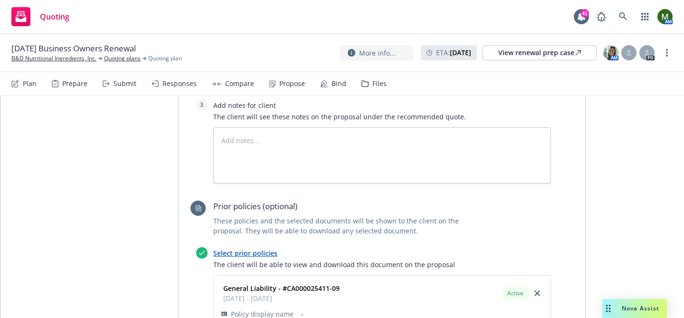
scroll to position [0, 0]
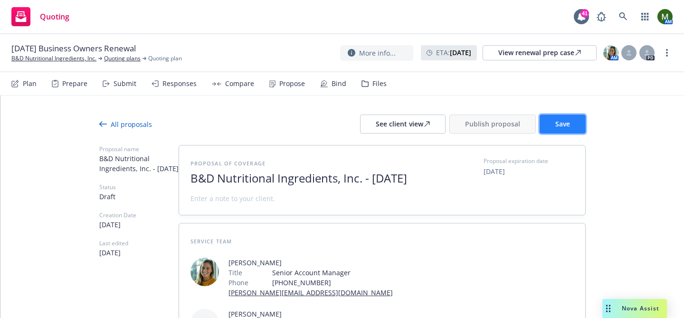
click at [568, 122] on span "Save" at bounding box center [562, 123] width 15 height 9
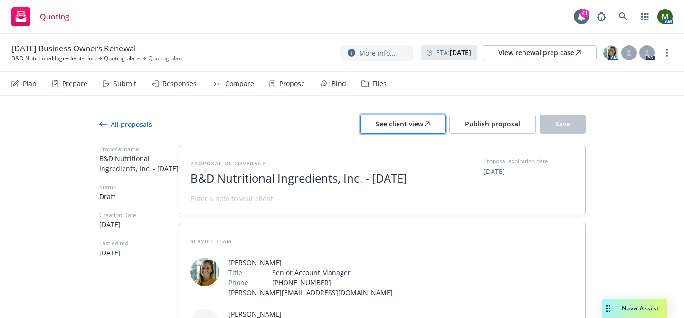
click at [415, 124] on div "See client view" at bounding box center [403, 124] width 54 height 18
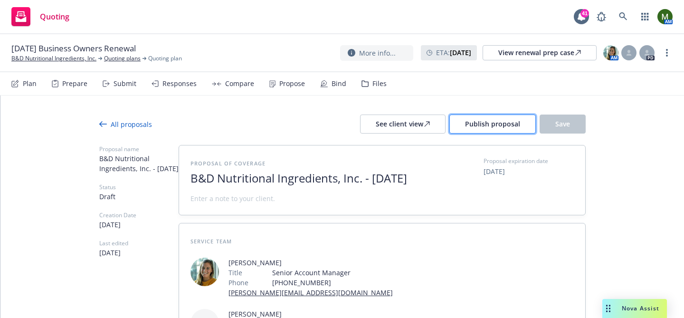
click at [483, 120] on span "Publish proposal" at bounding box center [492, 123] width 55 height 9
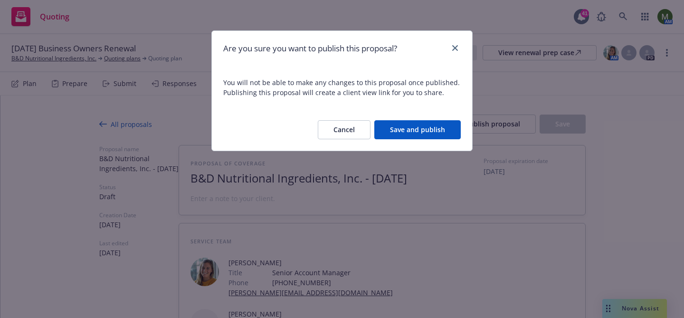
click at [405, 135] on button "Save and publish" at bounding box center [417, 129] width 86 height 19
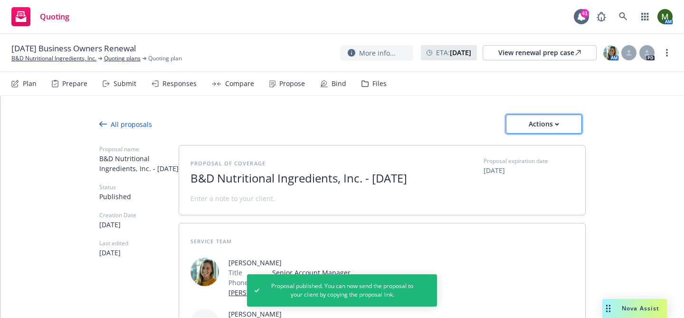
click at [552, 130] on div "Actions" at bounding box center [543, 124] width 45 height 18
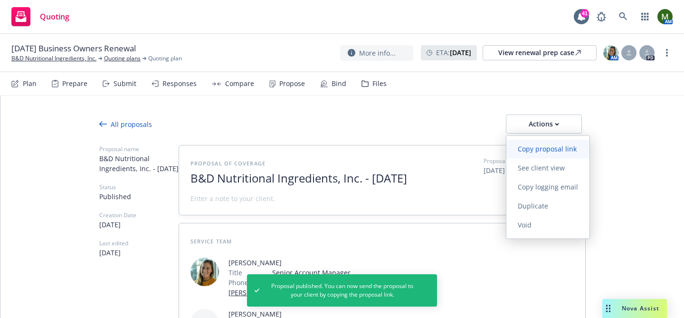
click at [552, 152] on span "Copy proposal link" at bounding box center [547, 148] width 82 height 9
type textarea "x"
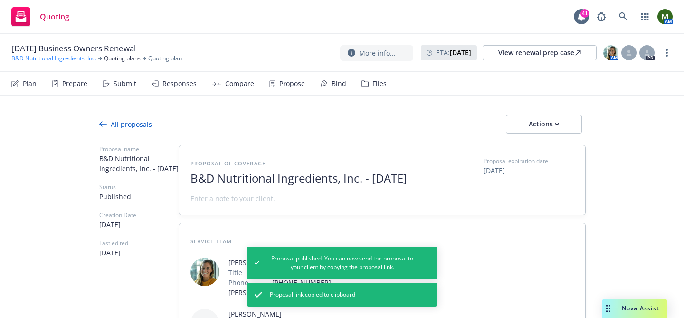
click at [79, 57] on link "B&D Nutritional Ingredients, Inc." at bounding box center [53, 58] width 85 height 9
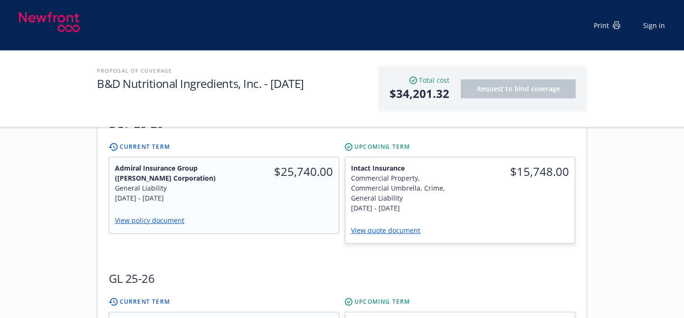
scroll to position [243, 0]
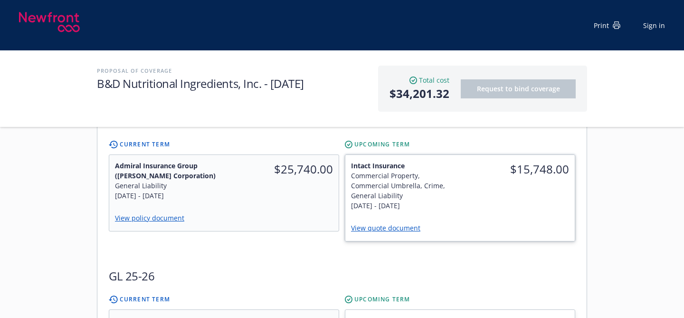
click at [368, 227] on link "View quote document" at bounding box center [389, 227] width 77 height 9
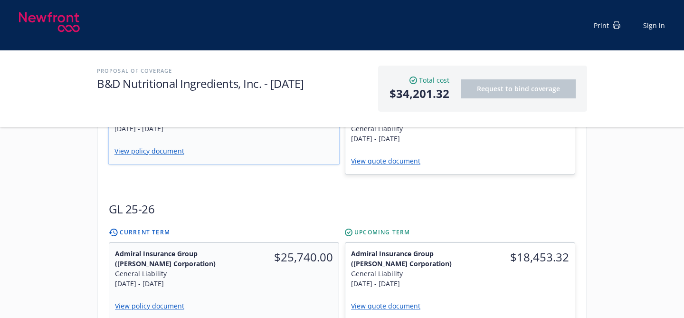
scroll to position [314, 0]
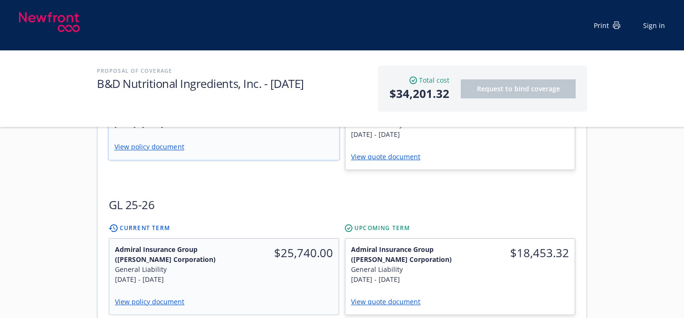
click at [170, 150] on link "View policy document" at bounding box center [152, 146] width 77 height 9
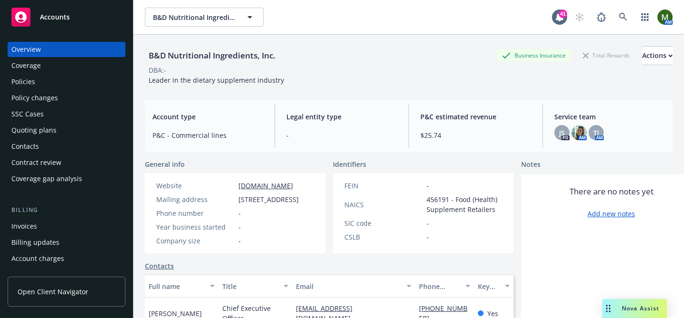
click at [66, 77] on div "Policies" at bounding box center [66, 81] width 110 height 15
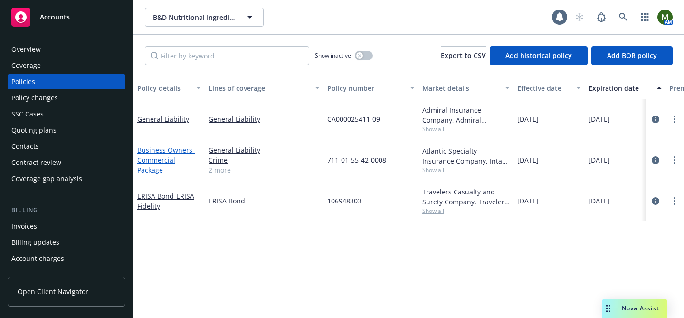
click at [168, 149] on link "Business Owners - Commercial Package" at bounding box center [165, 159] width 57 height 29
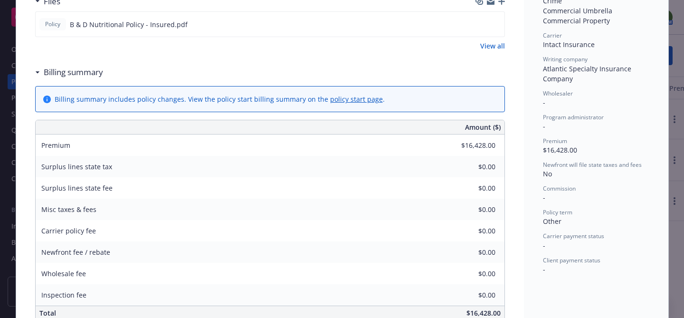
scroll to position [292, 0]
